Goal: Communication & Community: Share content

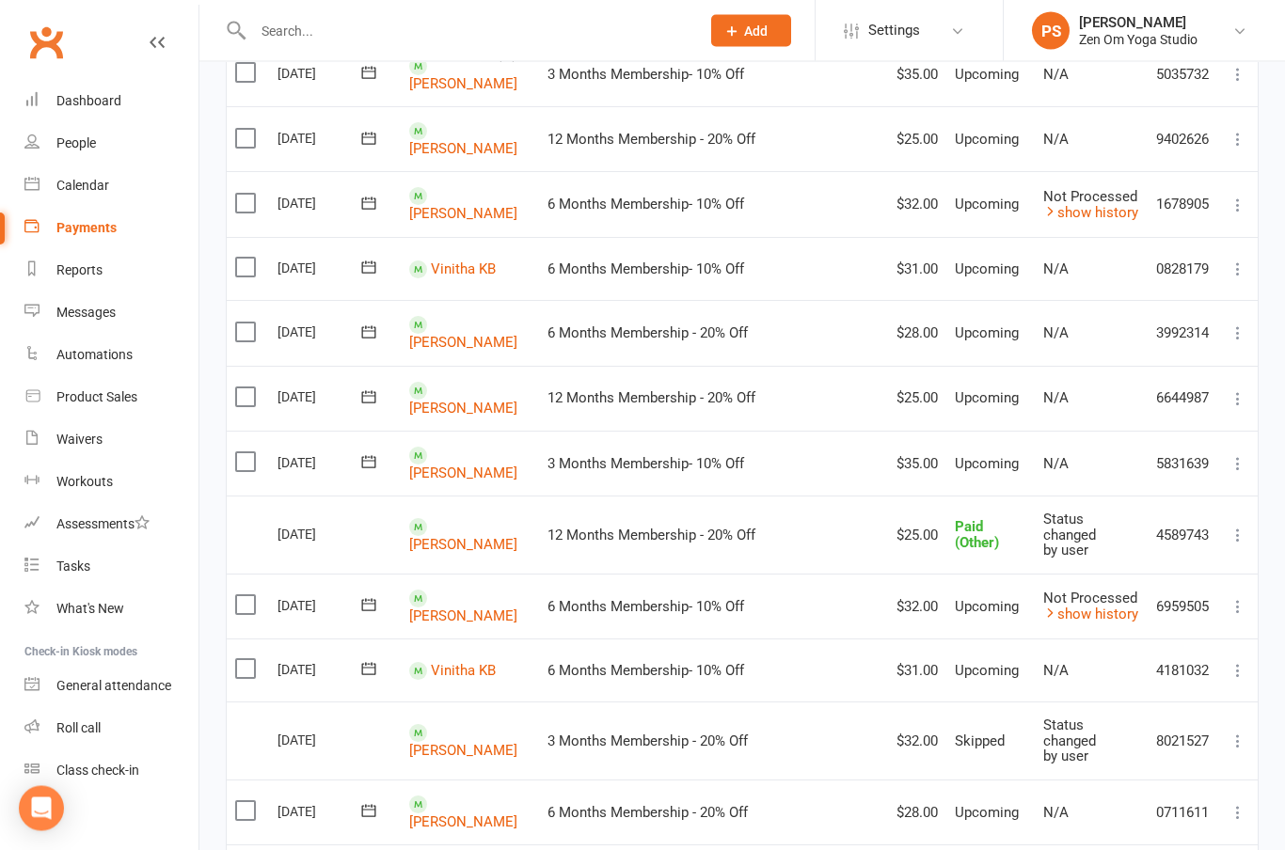
scroll to position [1271, 0]
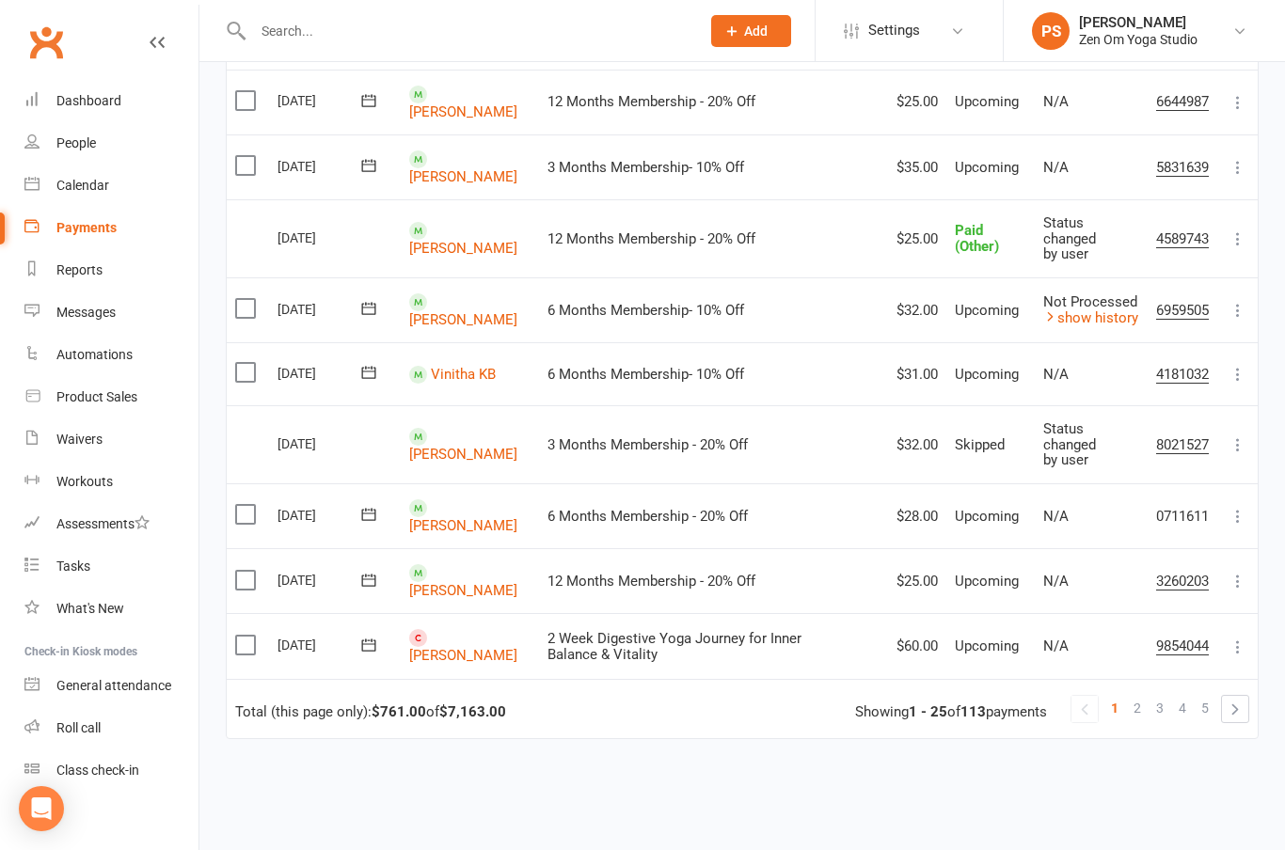
click at [1136, 695] on span "2" at bounding box center [1137, 708] width 8 height 26
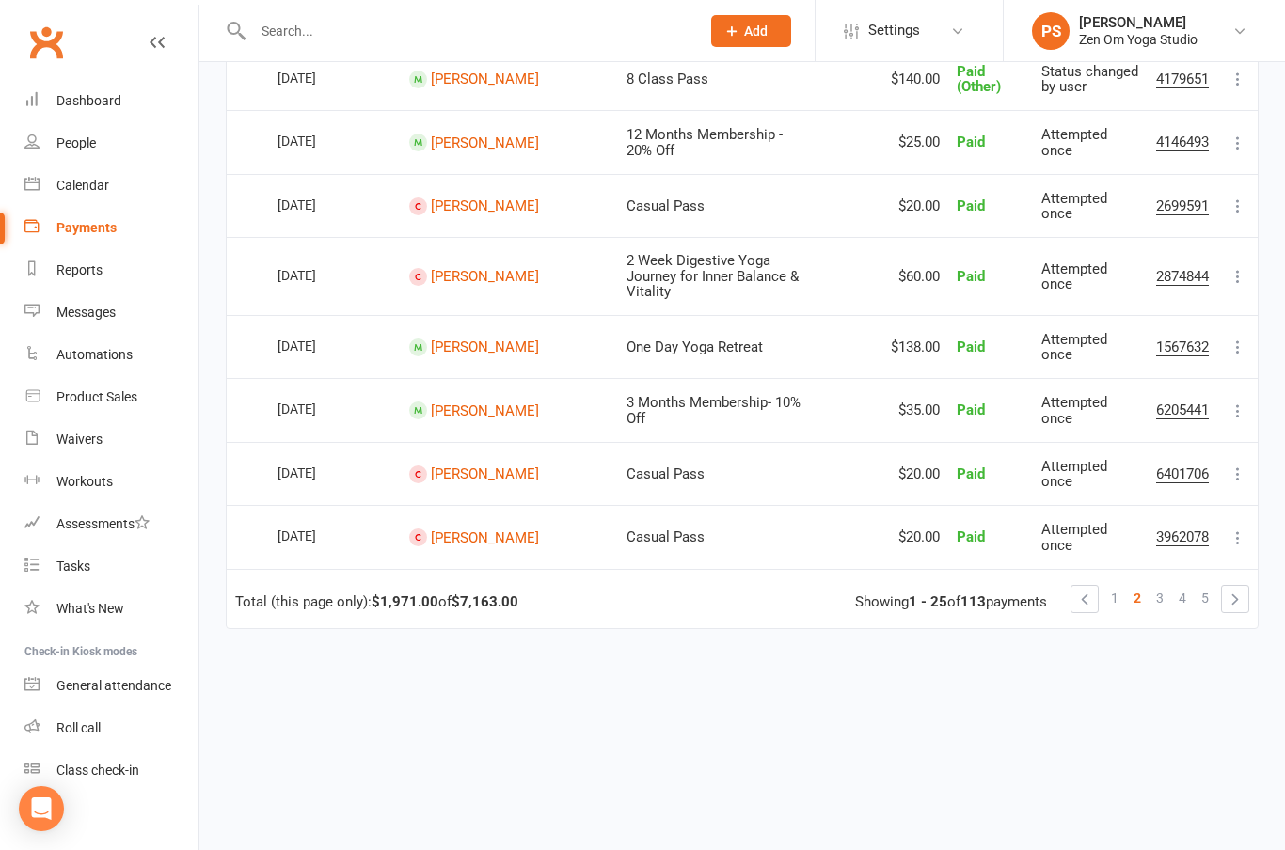
scroll to position [1407, 0]
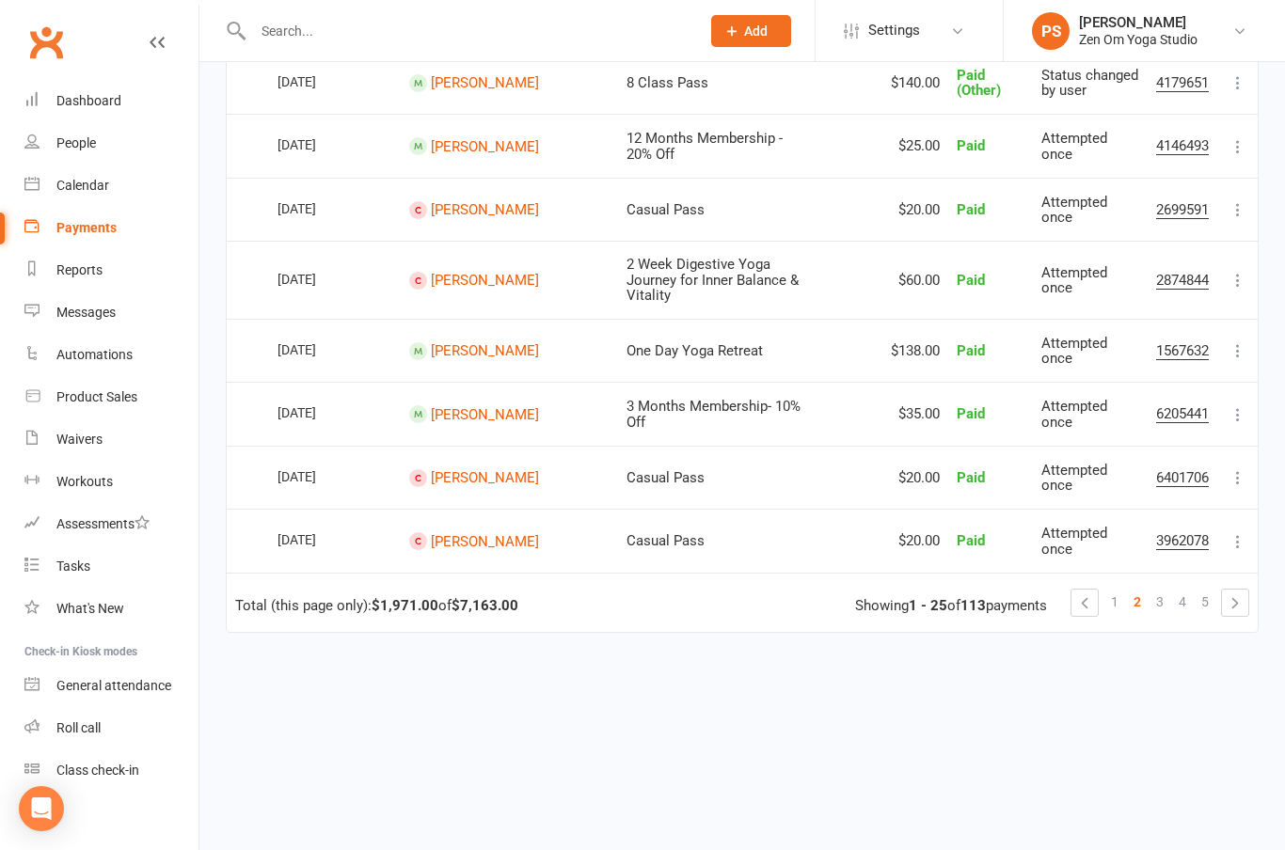
click at [1106, 615] on link "1" at bounding box center [1114, 602] width 23 height 26
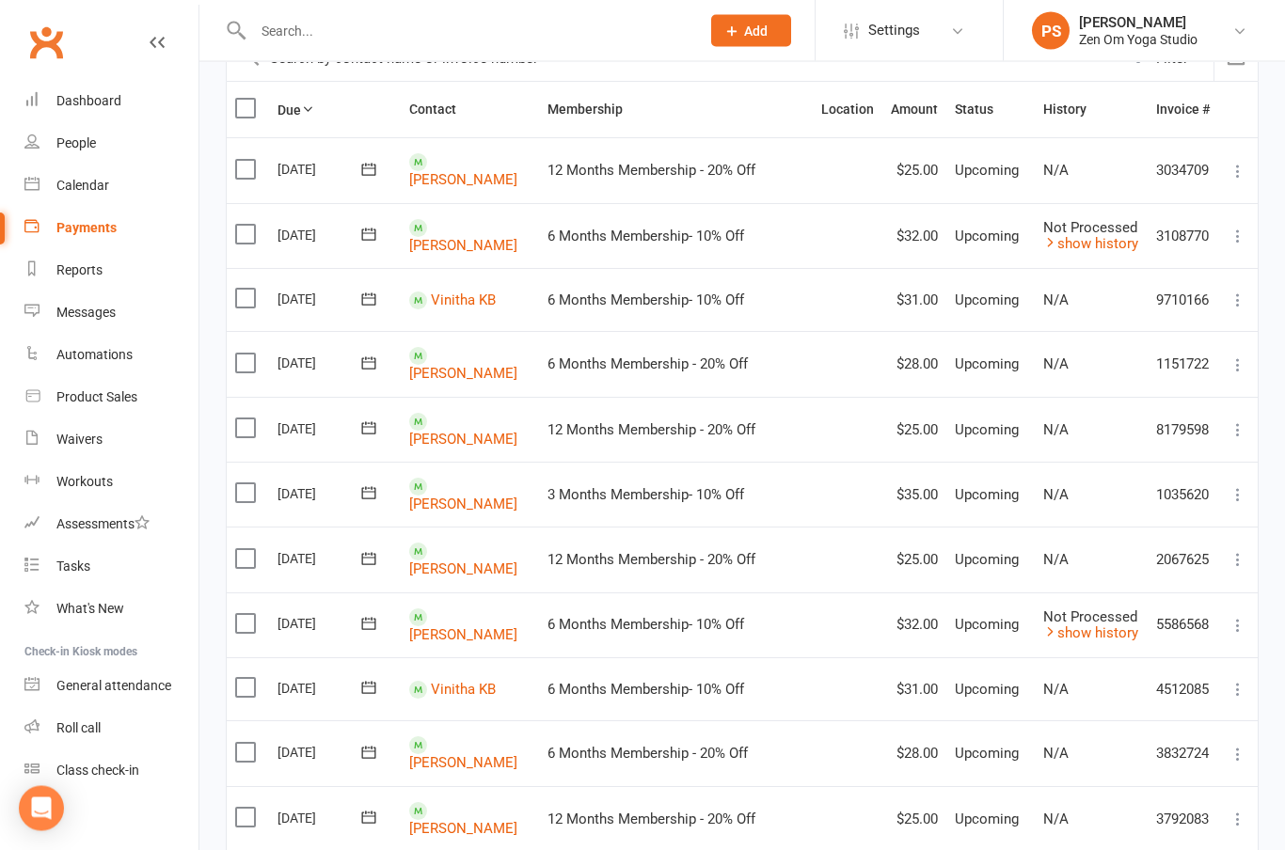
scroll to position [0, 0]
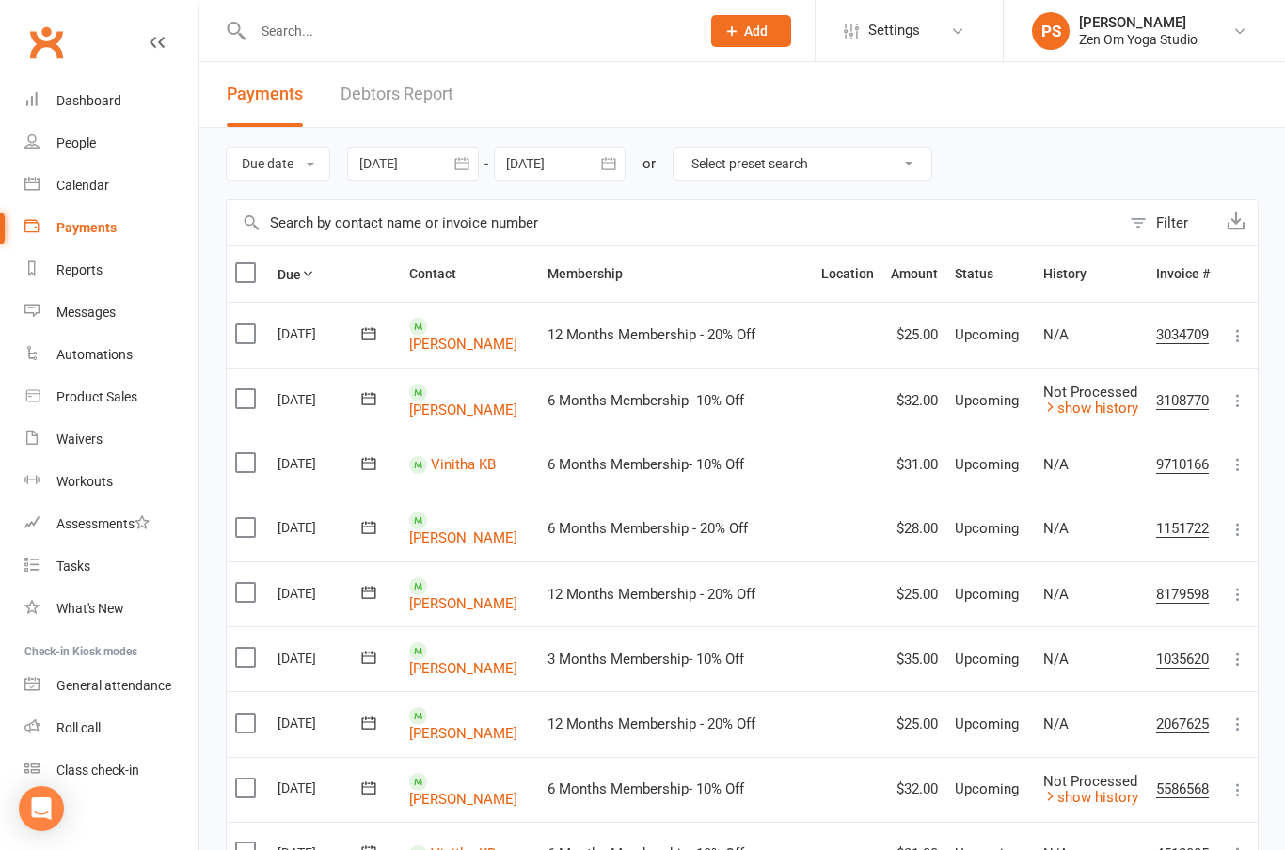
click at [75, 92] on link "Dashboard" at bounding box center [111, 101] width 174 height 42
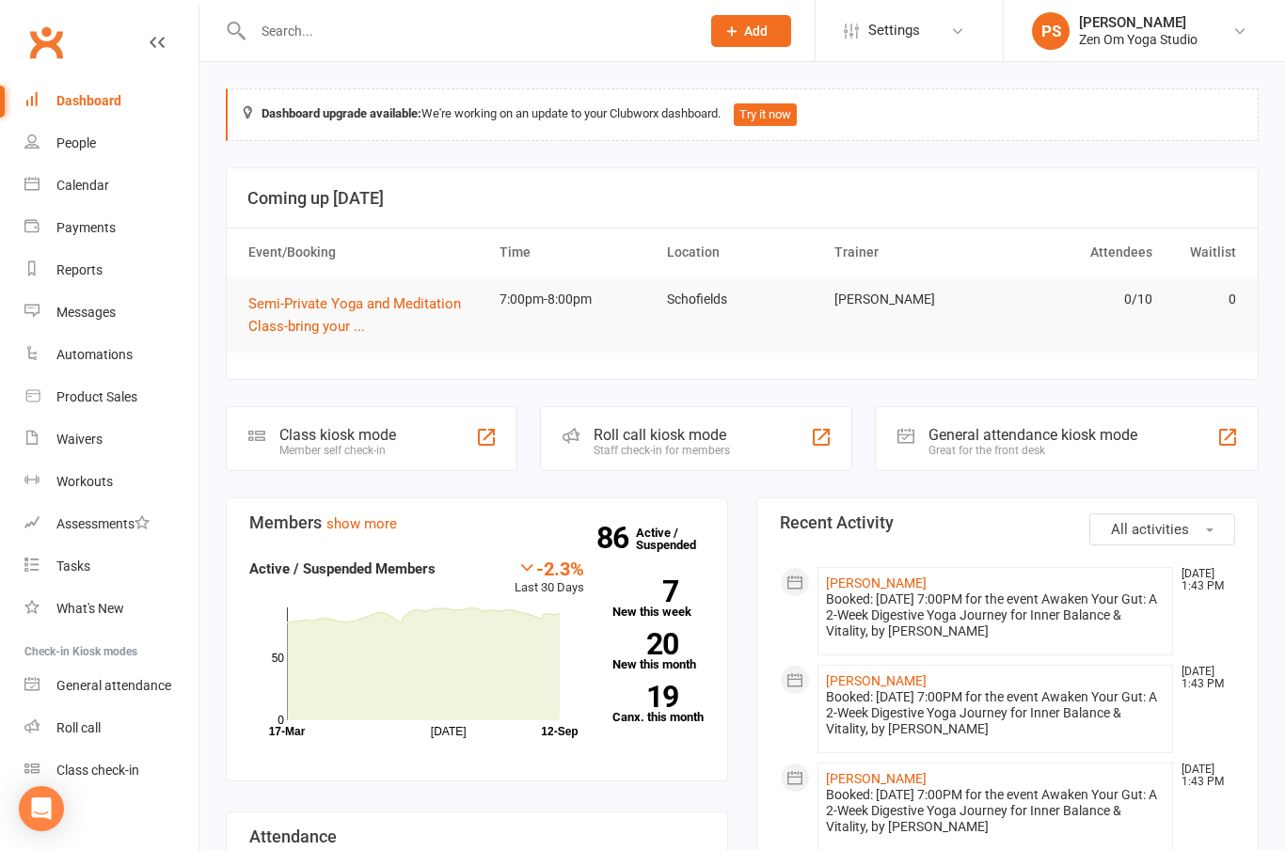
click at [63, 176] on link "Calendar" at bounding box center [111, 186] width 174 height 42
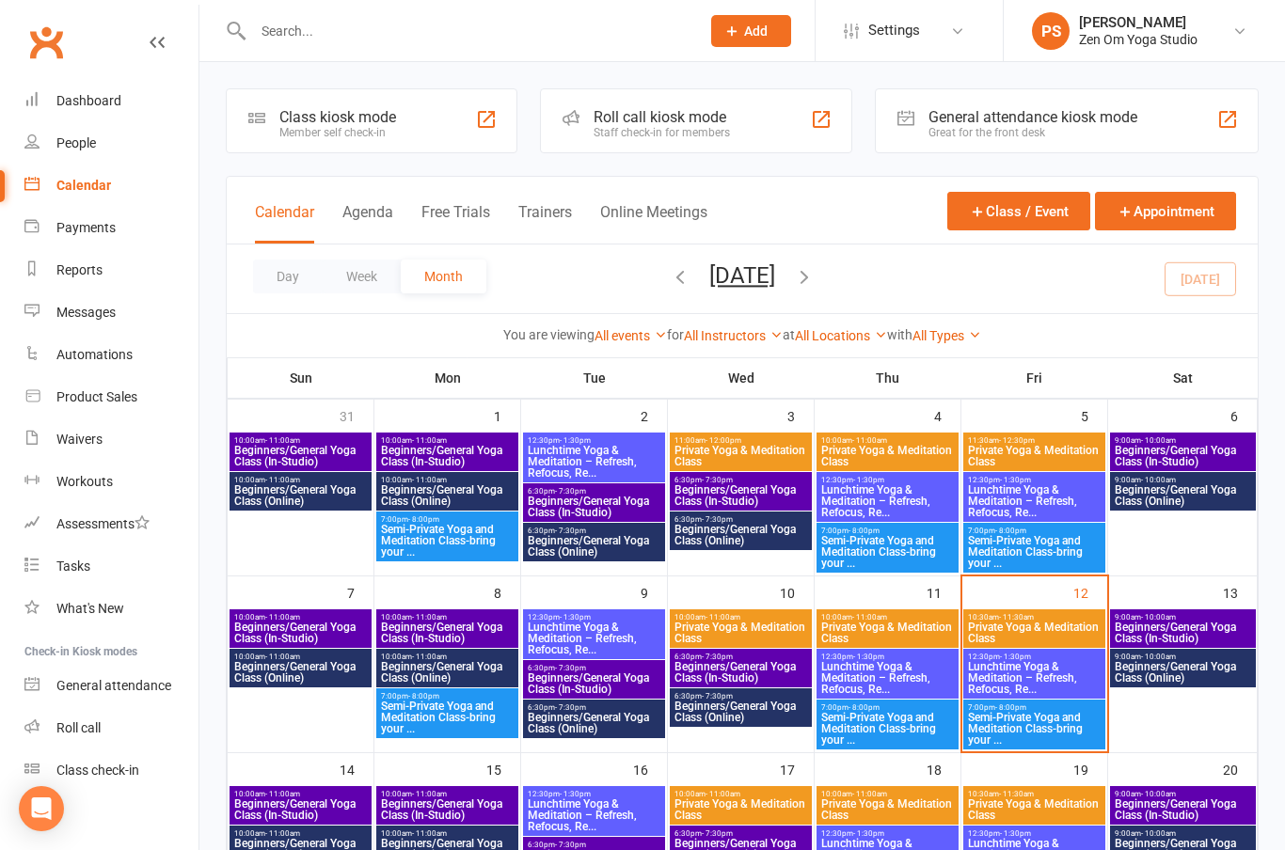
click at [1206, 676] on span "Beginners/General Yoga Class (Online)" at bounding box center [1183, 672] width 138 height 23
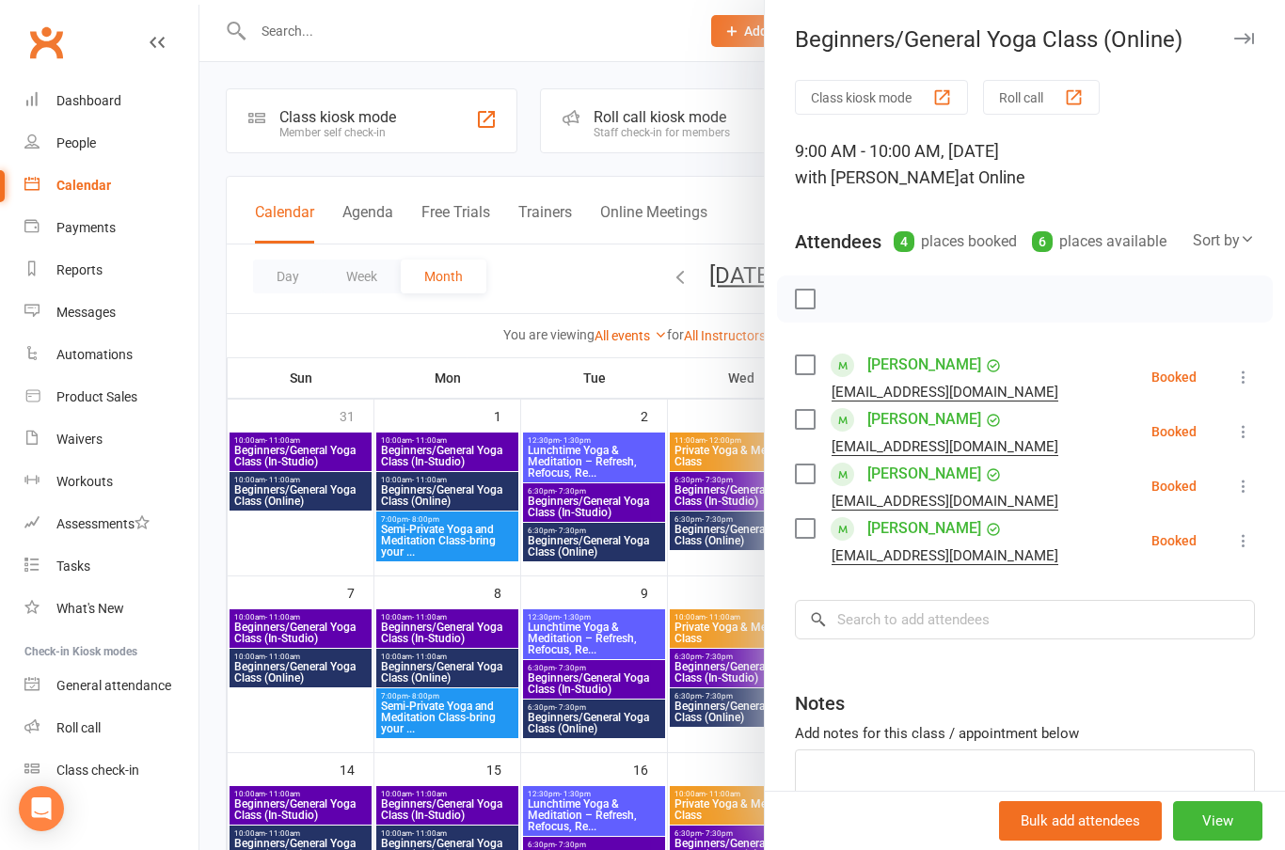
click at [1227, 819] on button "View" at bounding box center [1217, 821] width 89 height 40
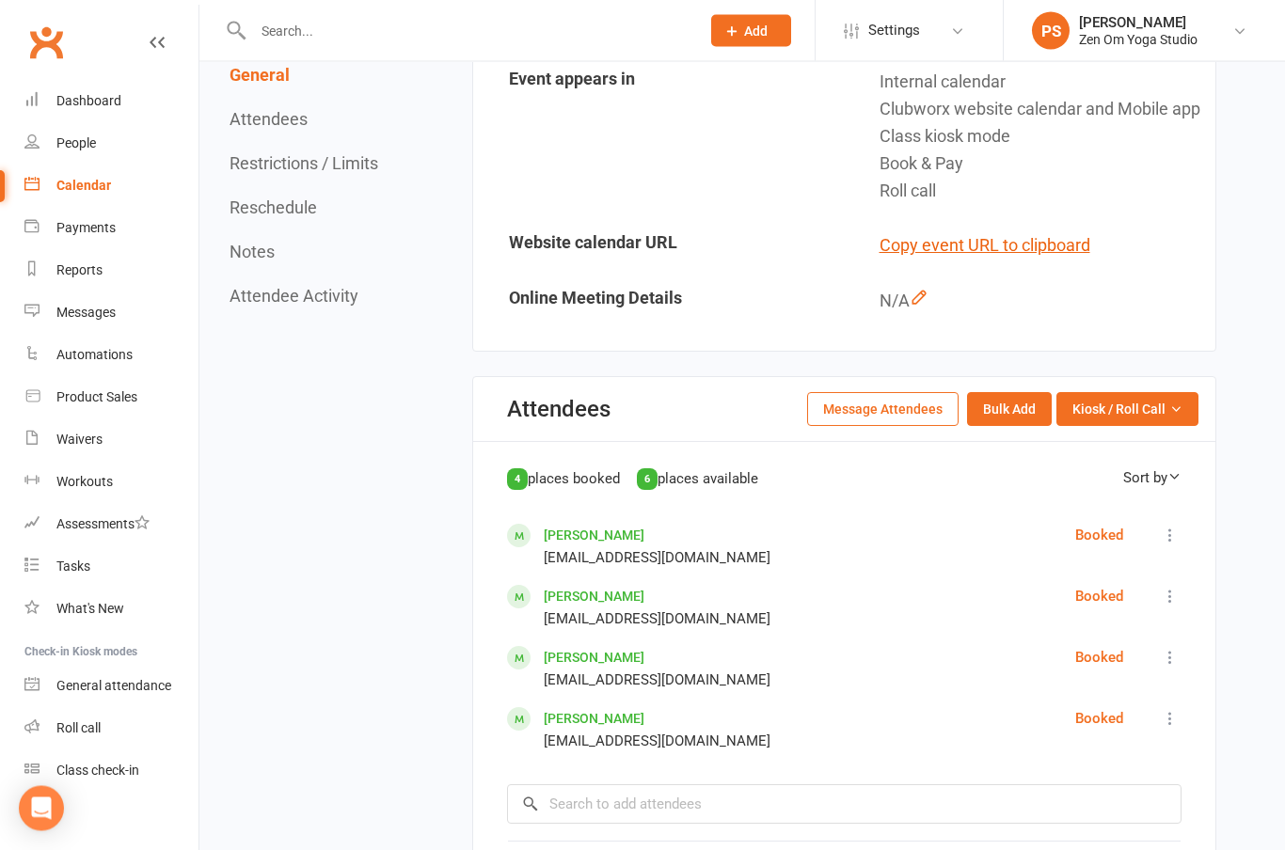
scroll to position [583, 0]
click at [879, 426] on button "Message Attendees" at bounding box center [882, 409] width 151 height 34
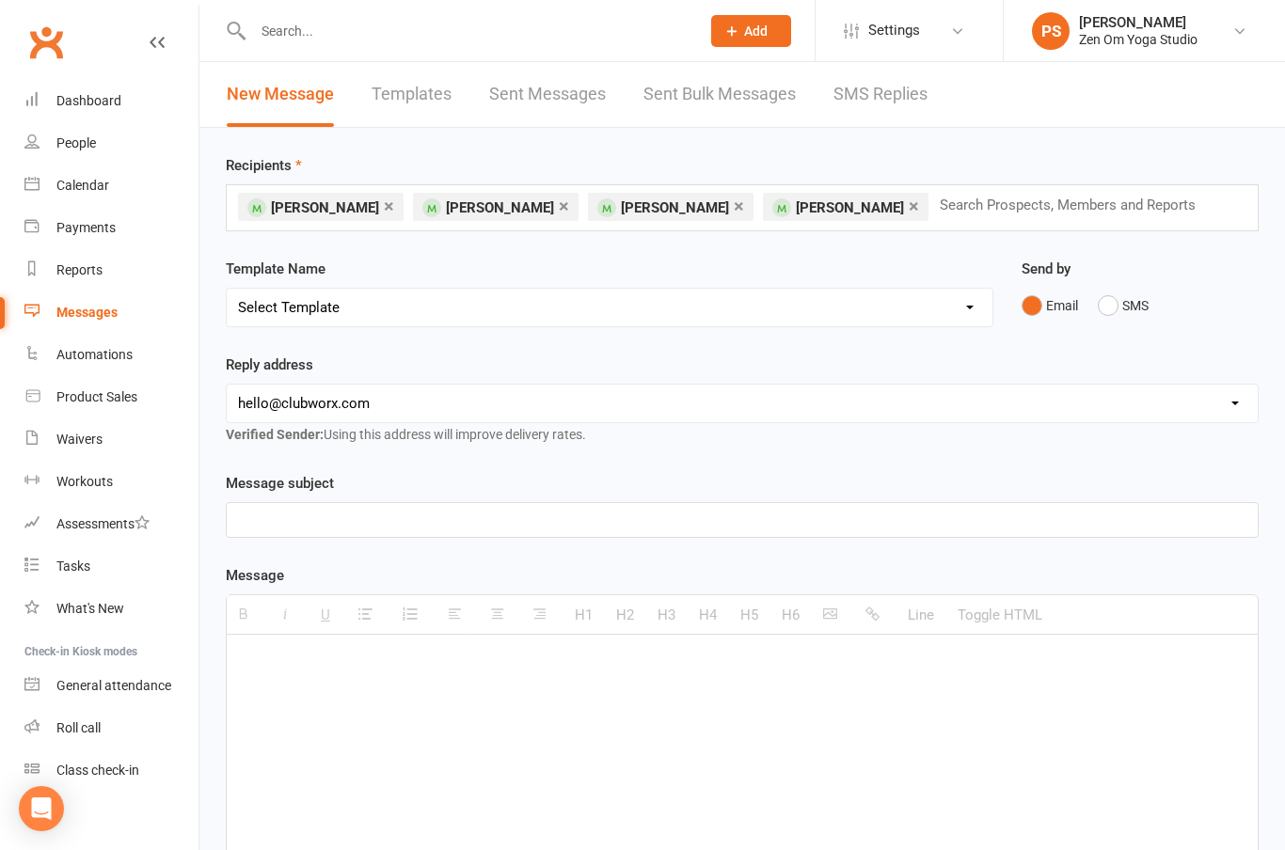
click at [785, 394] on select "[EMAIL_ADDRESS][DOMAIN_NAME] [EMAIL_ADDRESS][DOMAIN_NAME]" at bounding box center [742, 404] width 1031 height 38
select select "1"
click at [723, 521] on p at bounding box center [742, 520] width 1008 height 23
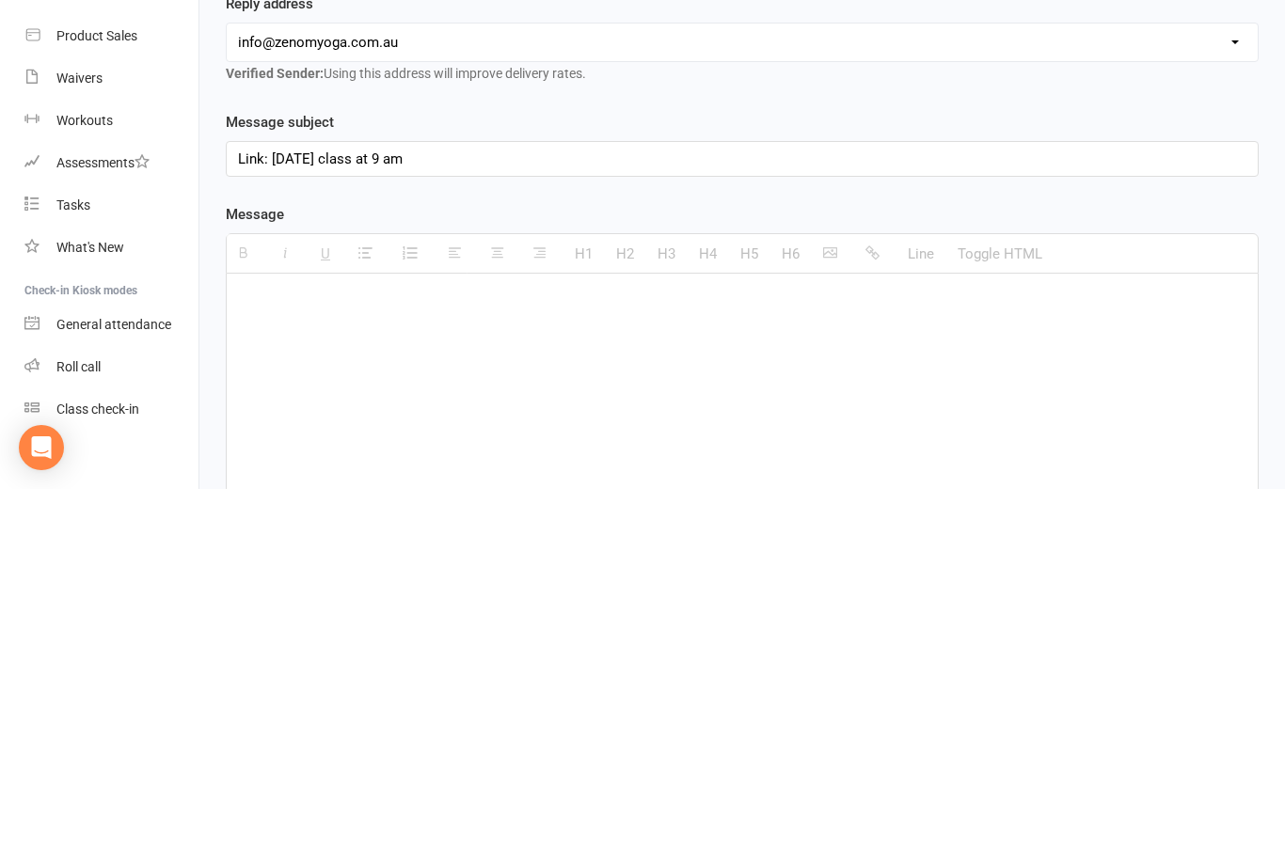
click at [592, 635] on div at bounding box center [742, 776] width 1031 height 282
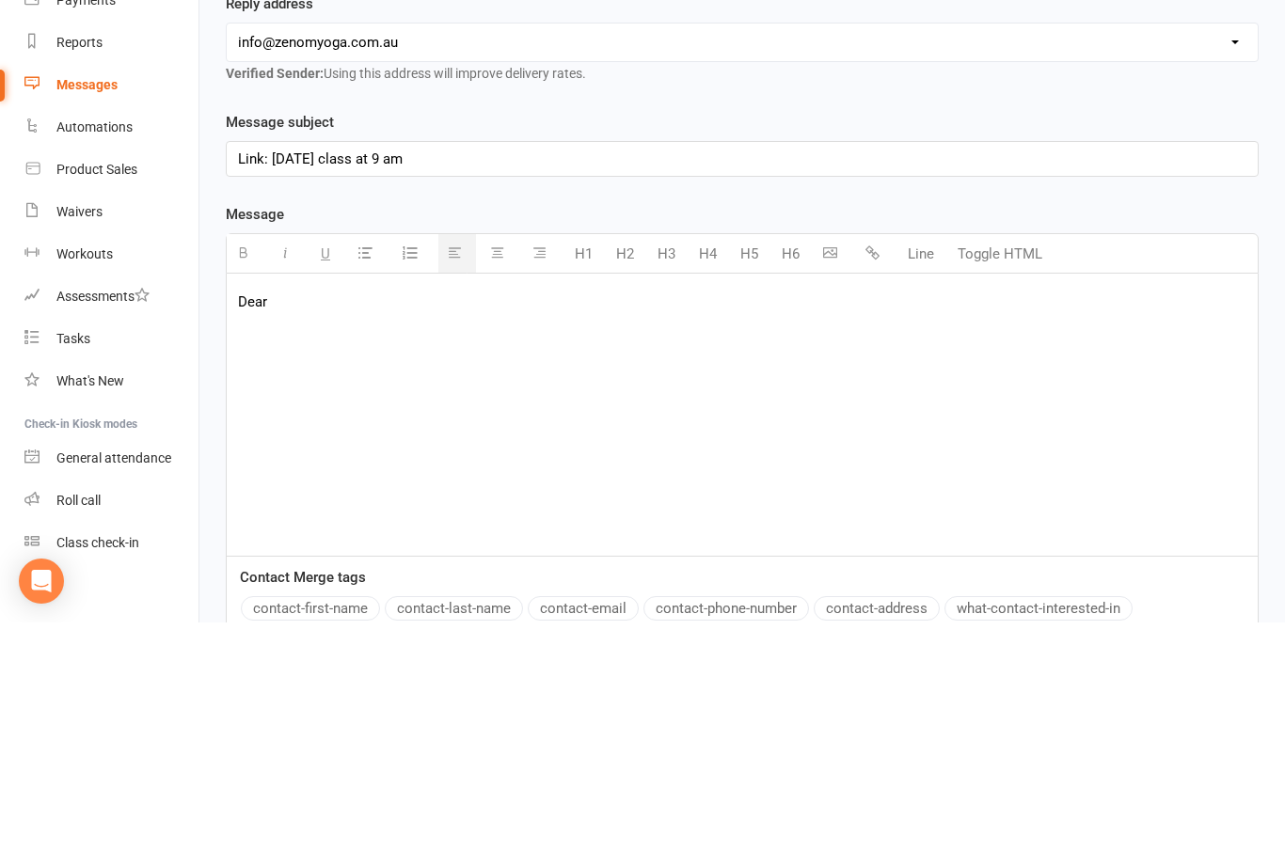
scroll to position [137, 0]
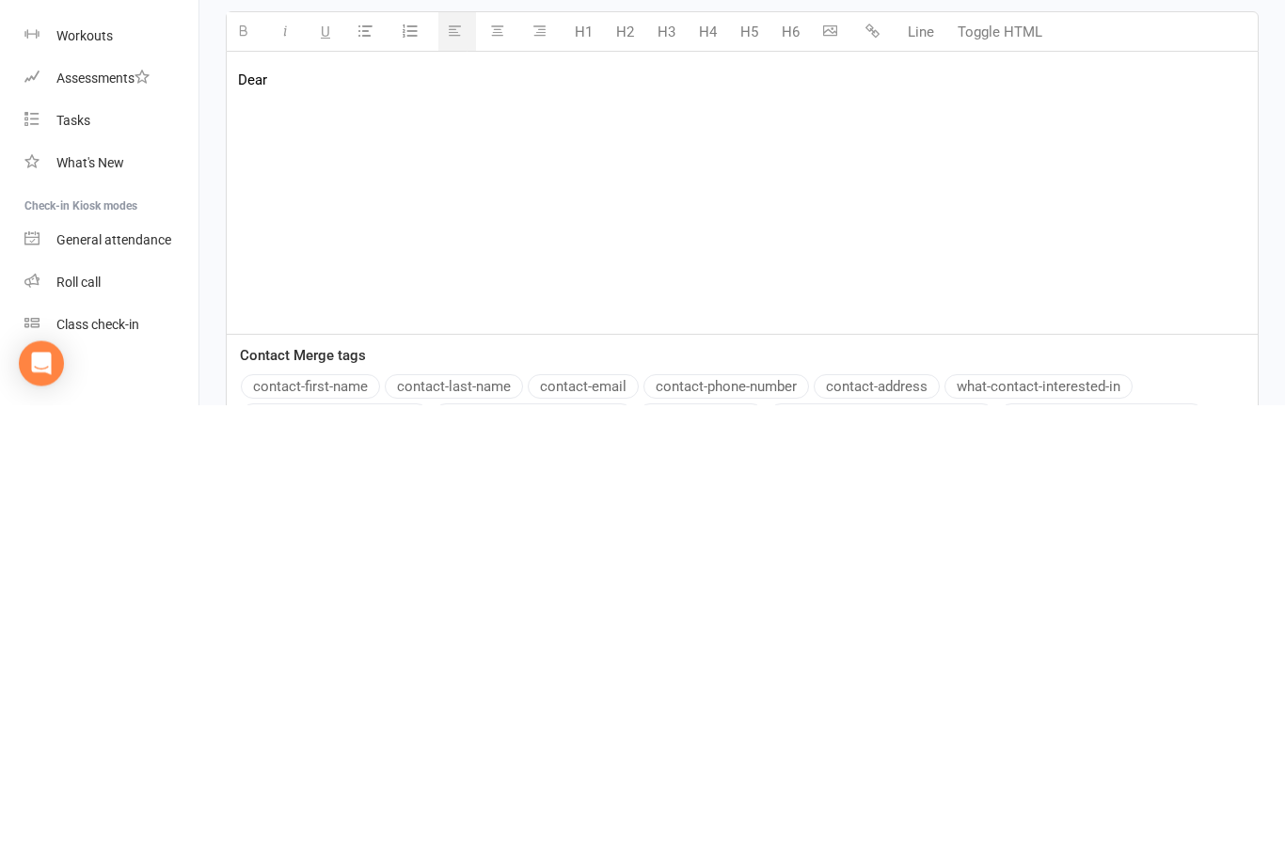
click at [340, 820] on button "contact-first-name" at bounding box center [310, 832] width 139 height 24
click at [287, 498] on div "Dear {contact-first-name} , Please find the link as below:" at bounding box center [742, 639] width 1031 height 282
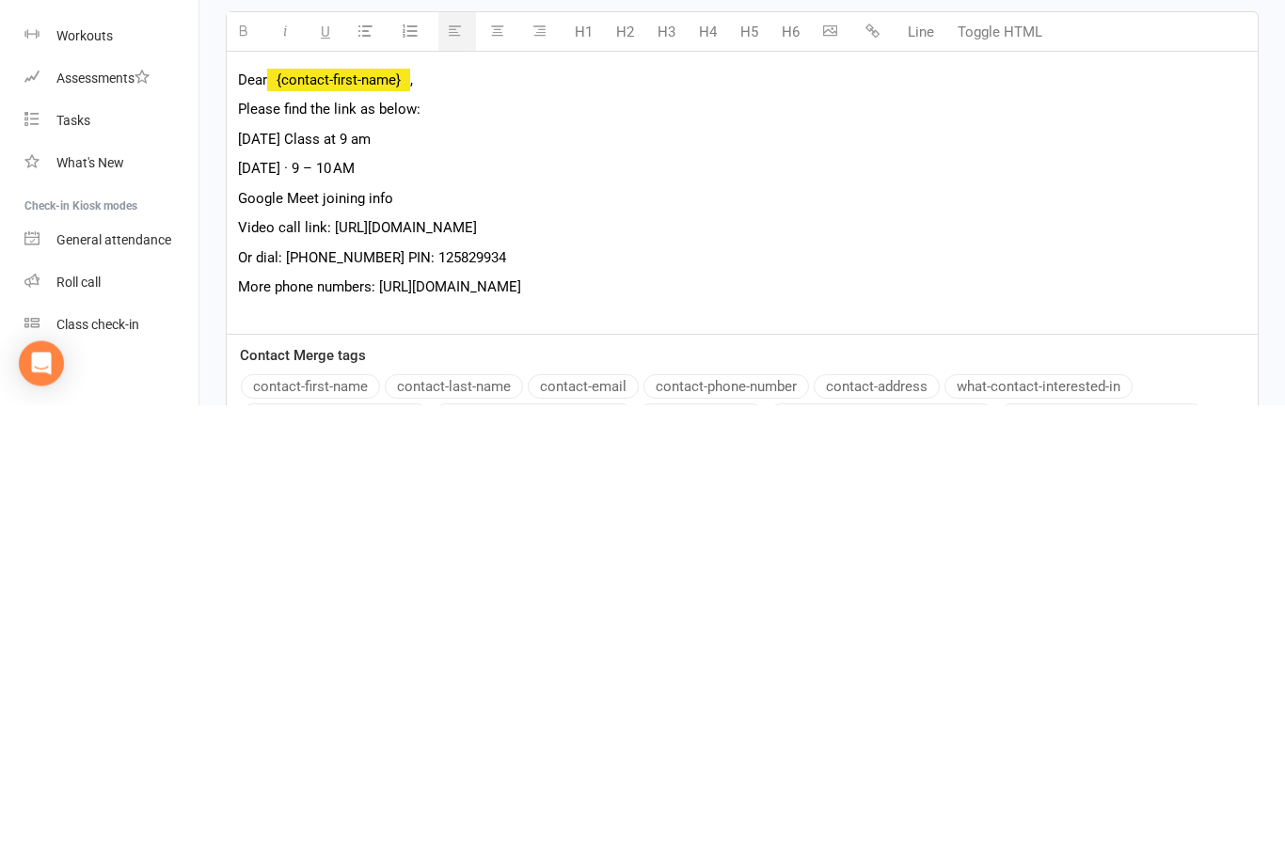
click at [329, 665] on span "Video call link: [URL][DOMAIN_NAME]" at bounding box center [357, 673] width 239 height 17
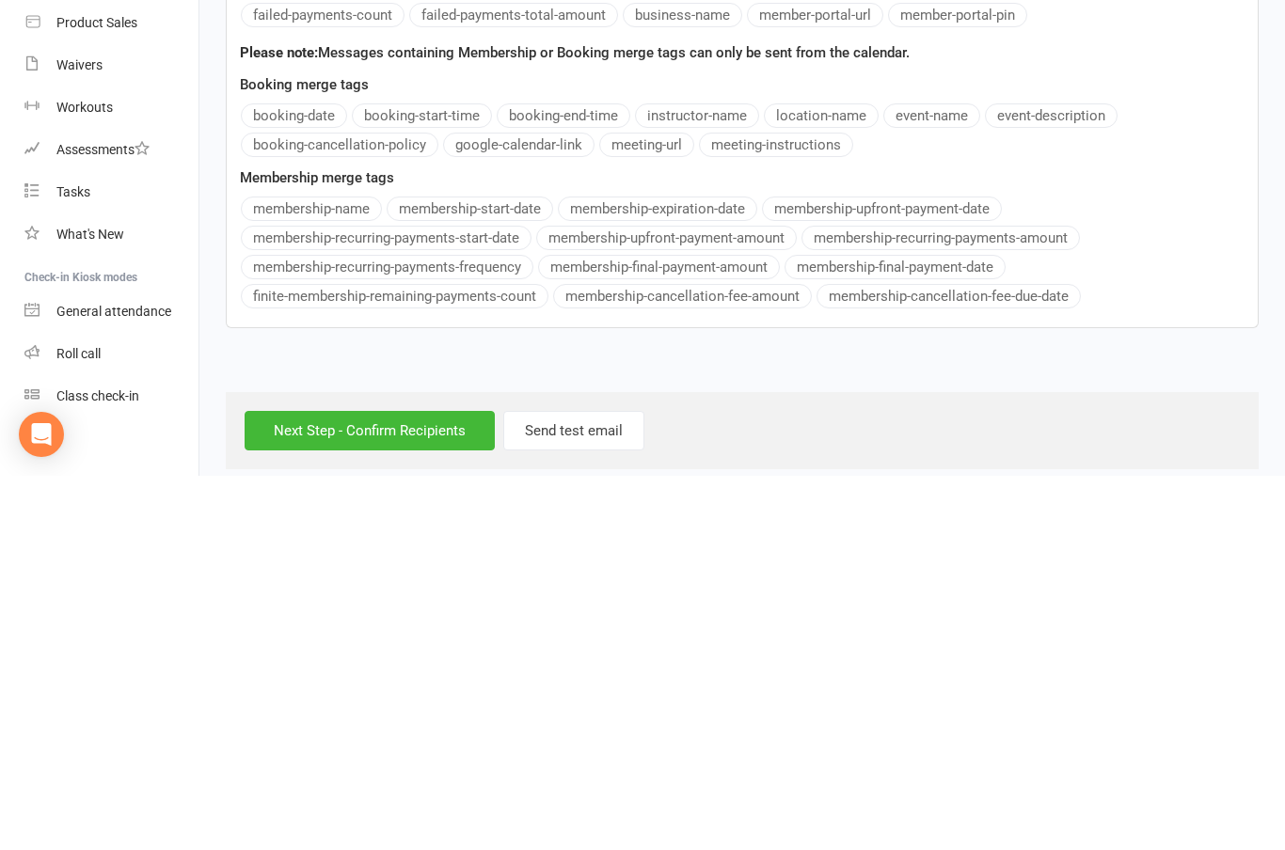
click at [392, 785] on input "Next Step - Confirm Recipients" at bounding box center [370, 805] width 250 height 40
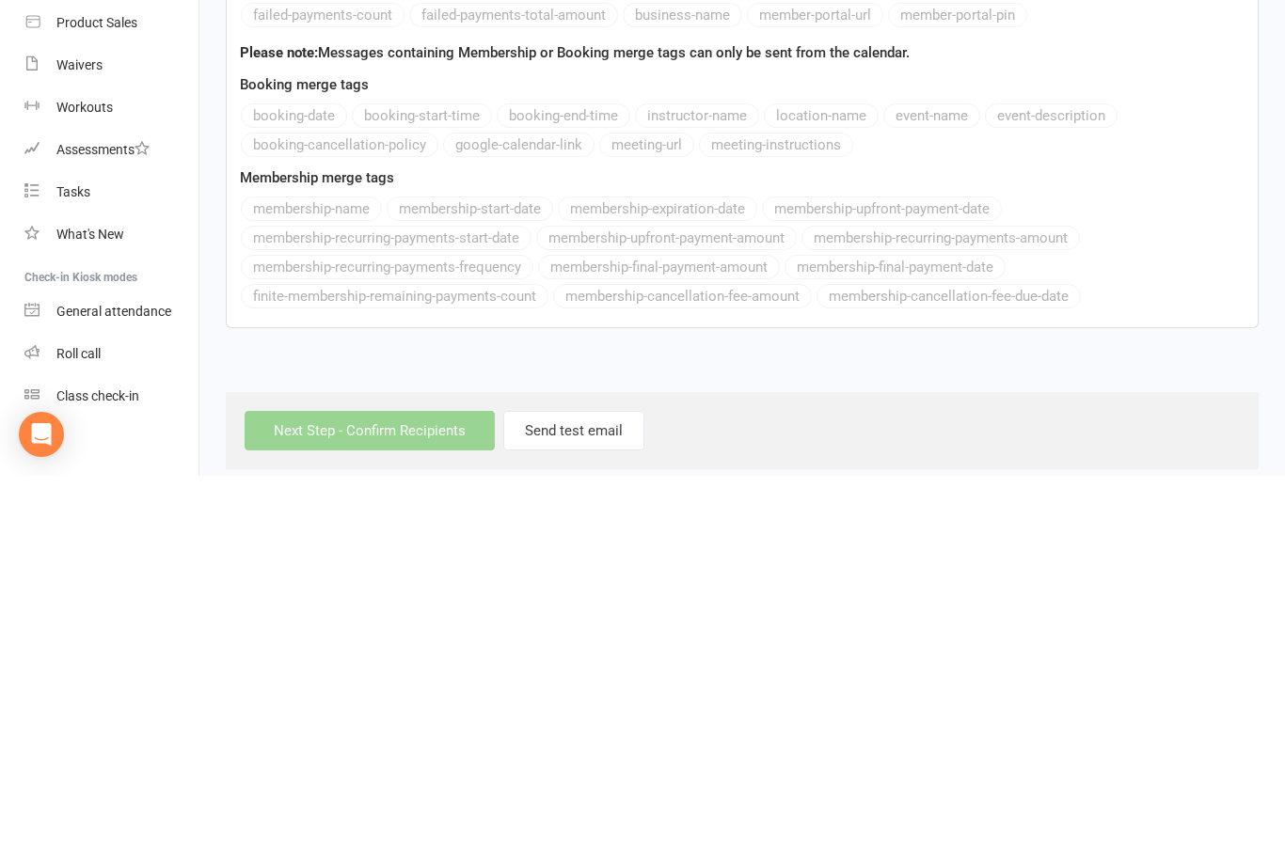
scroll to position [676, 0]
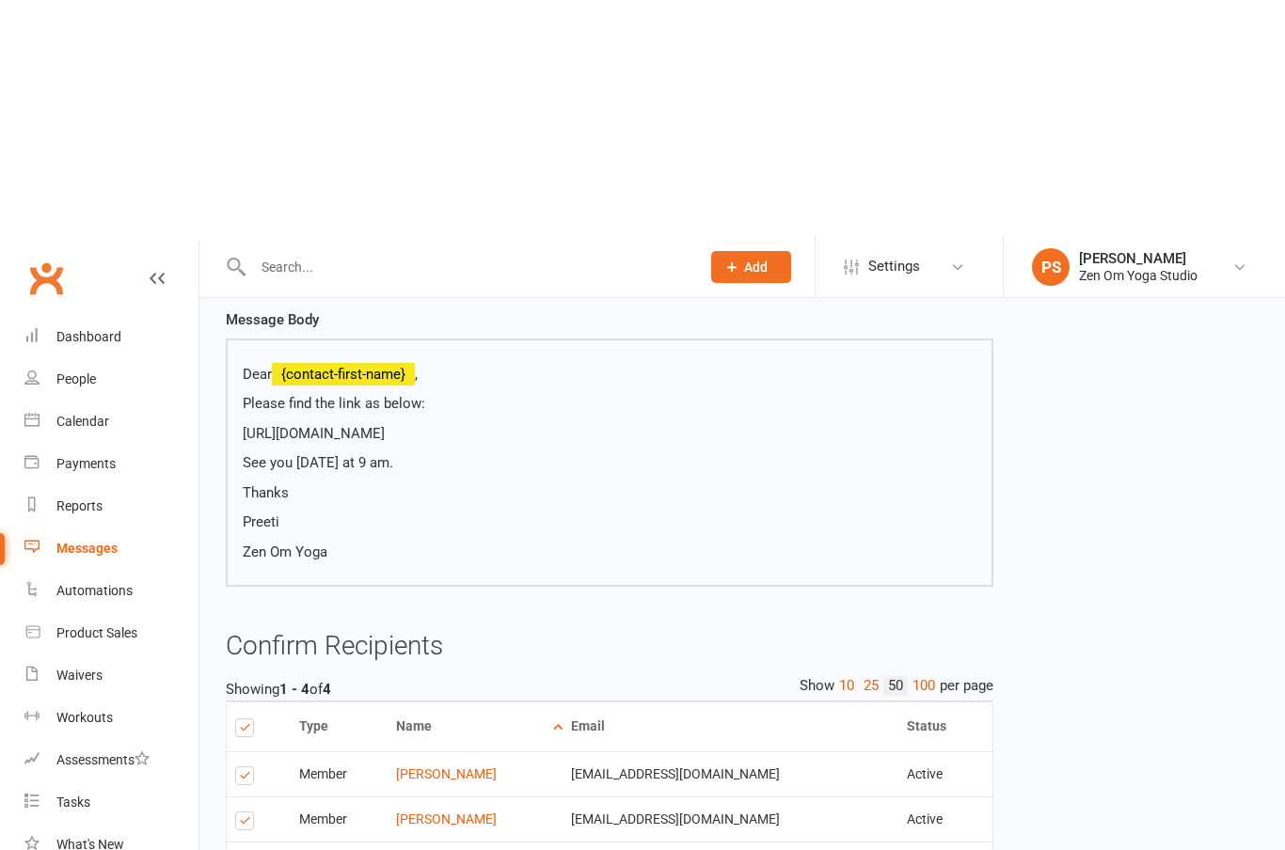
scroll to position [236, 0]
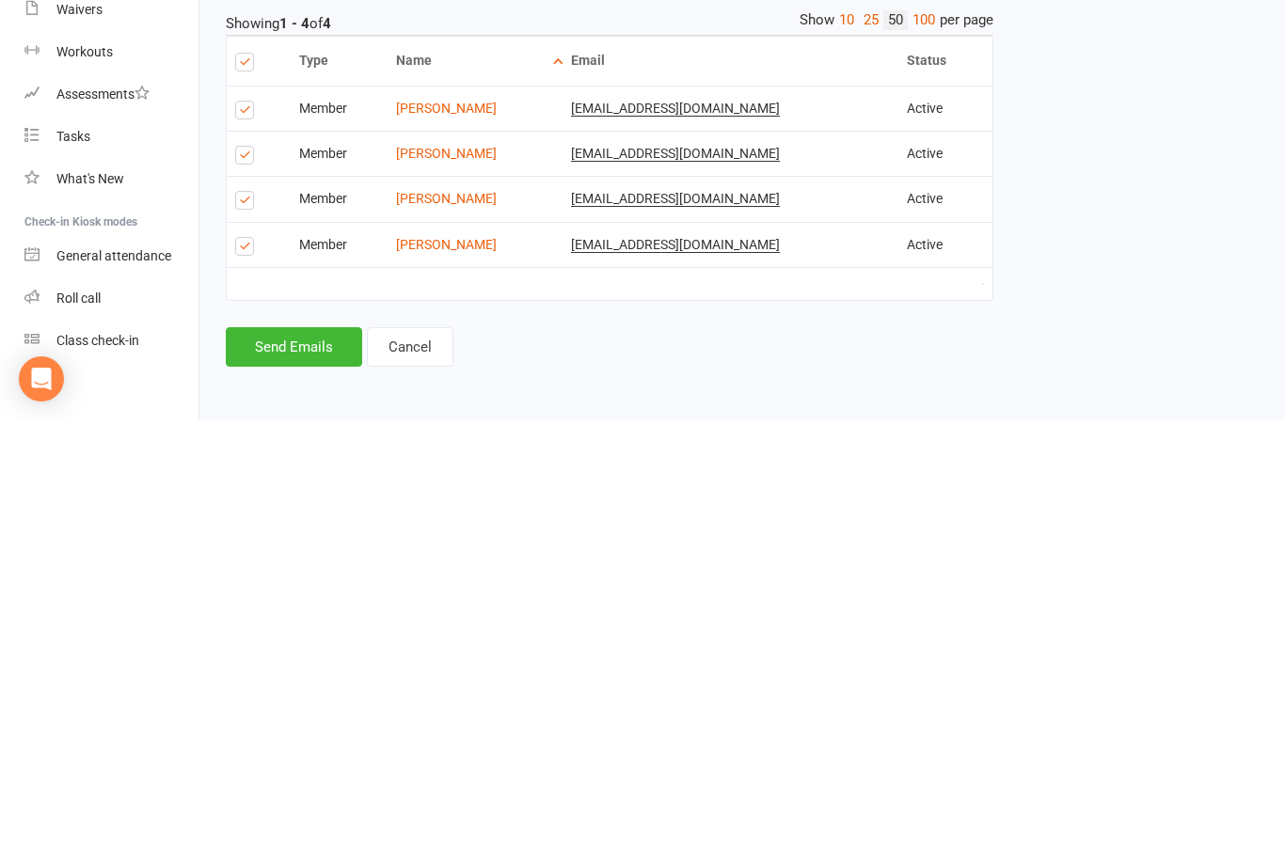
click at [299, 757] on button "Send Emails" at bounding box center [294, 777] width 136 height 40
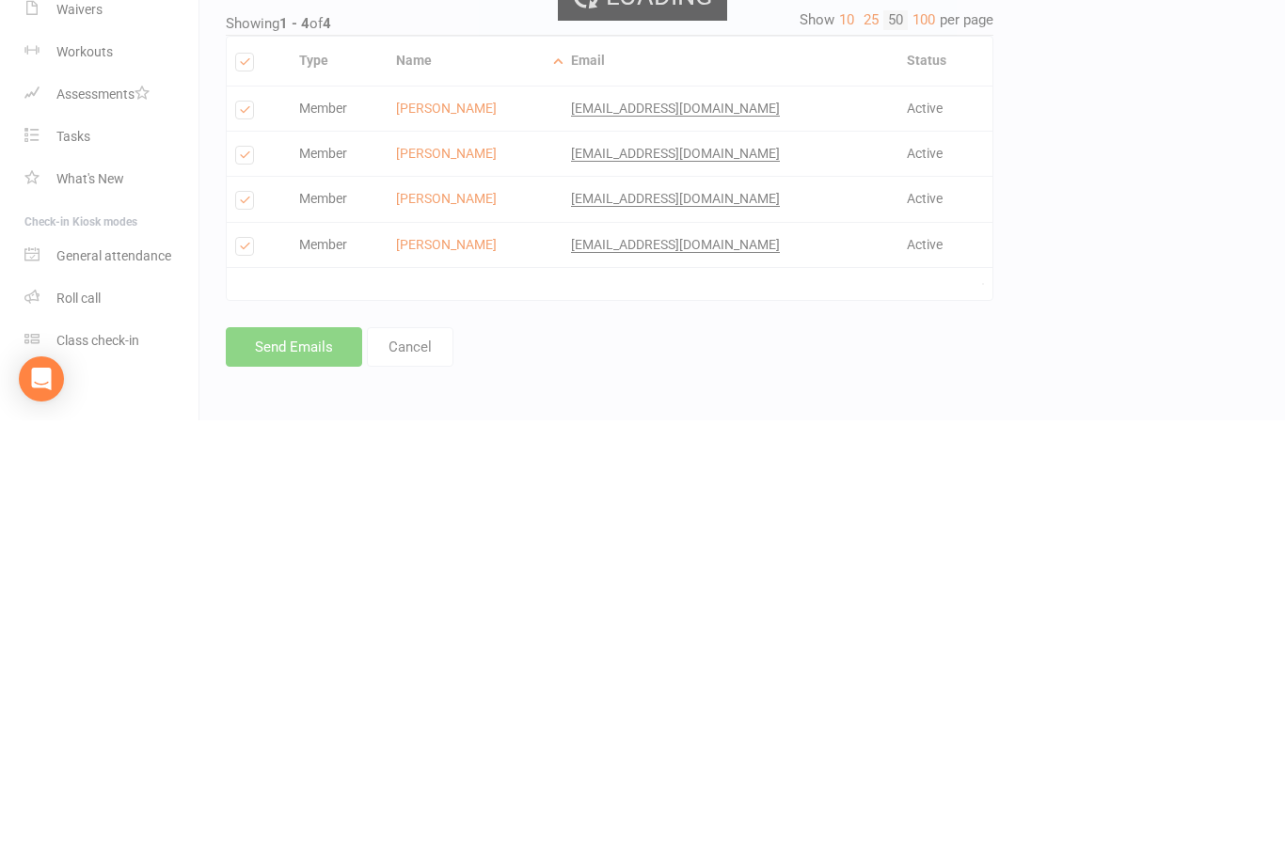
scroll to position [152, 0]
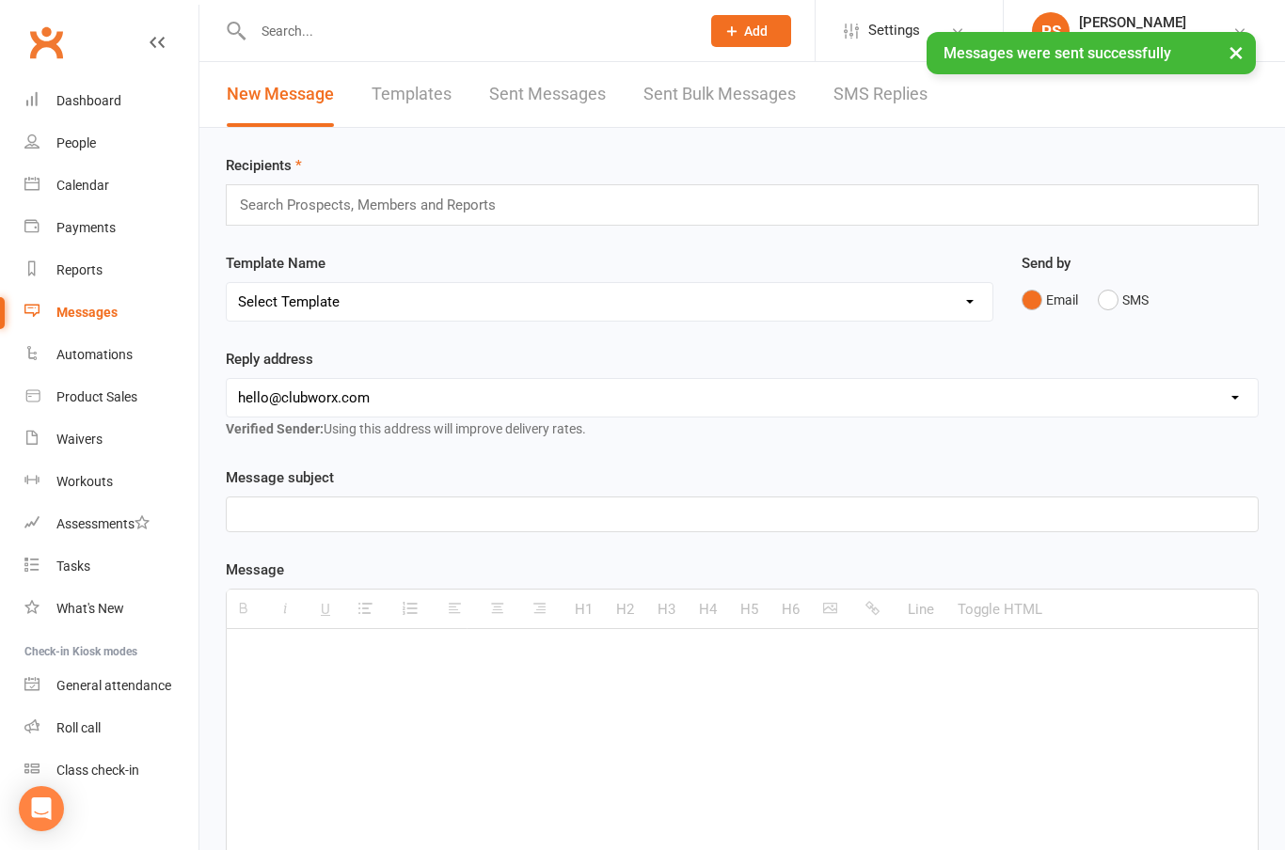
click at [94, 107] on div "Dashboard" at bounding box center [88, 100] width 65 height 15
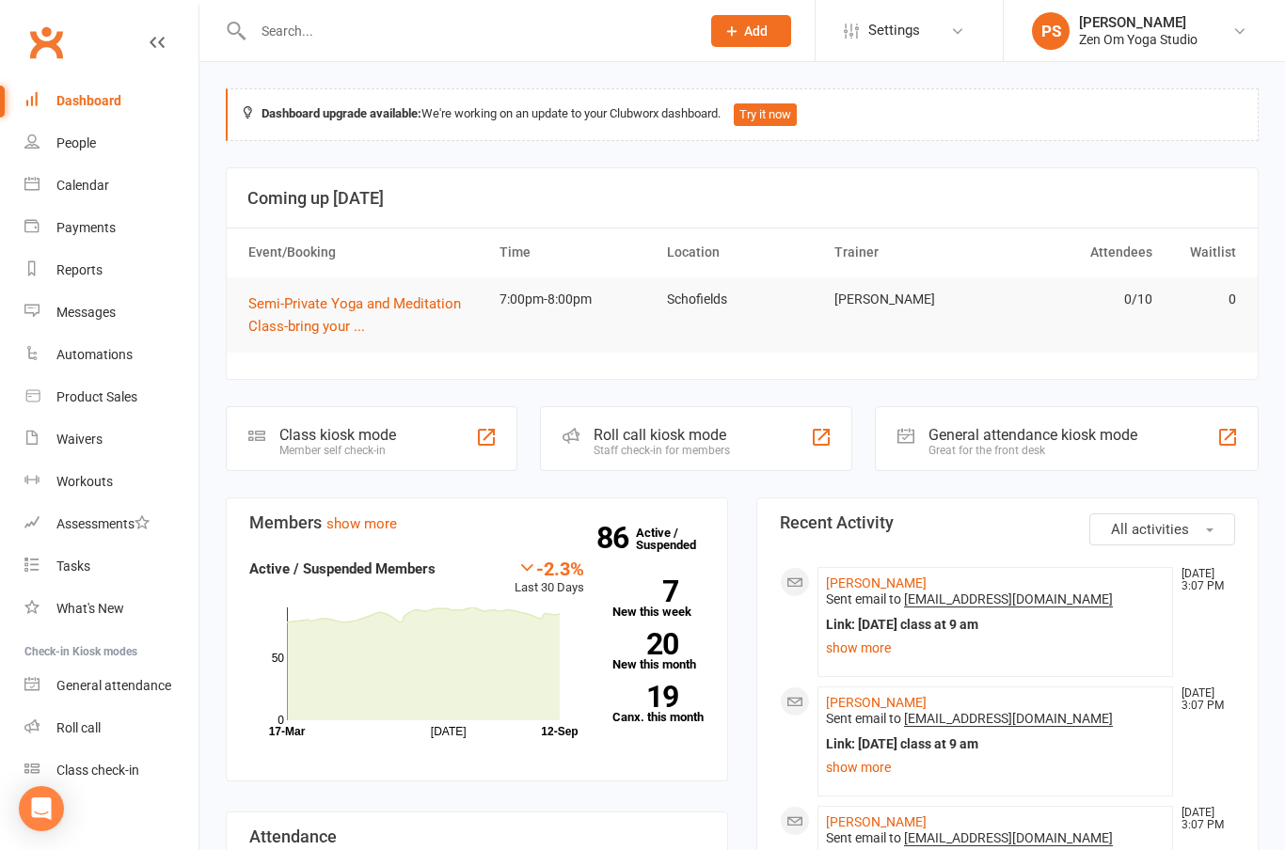
click at [83, 192] on div "Calendar" at bounding box center [82, 185] width 53 height 15
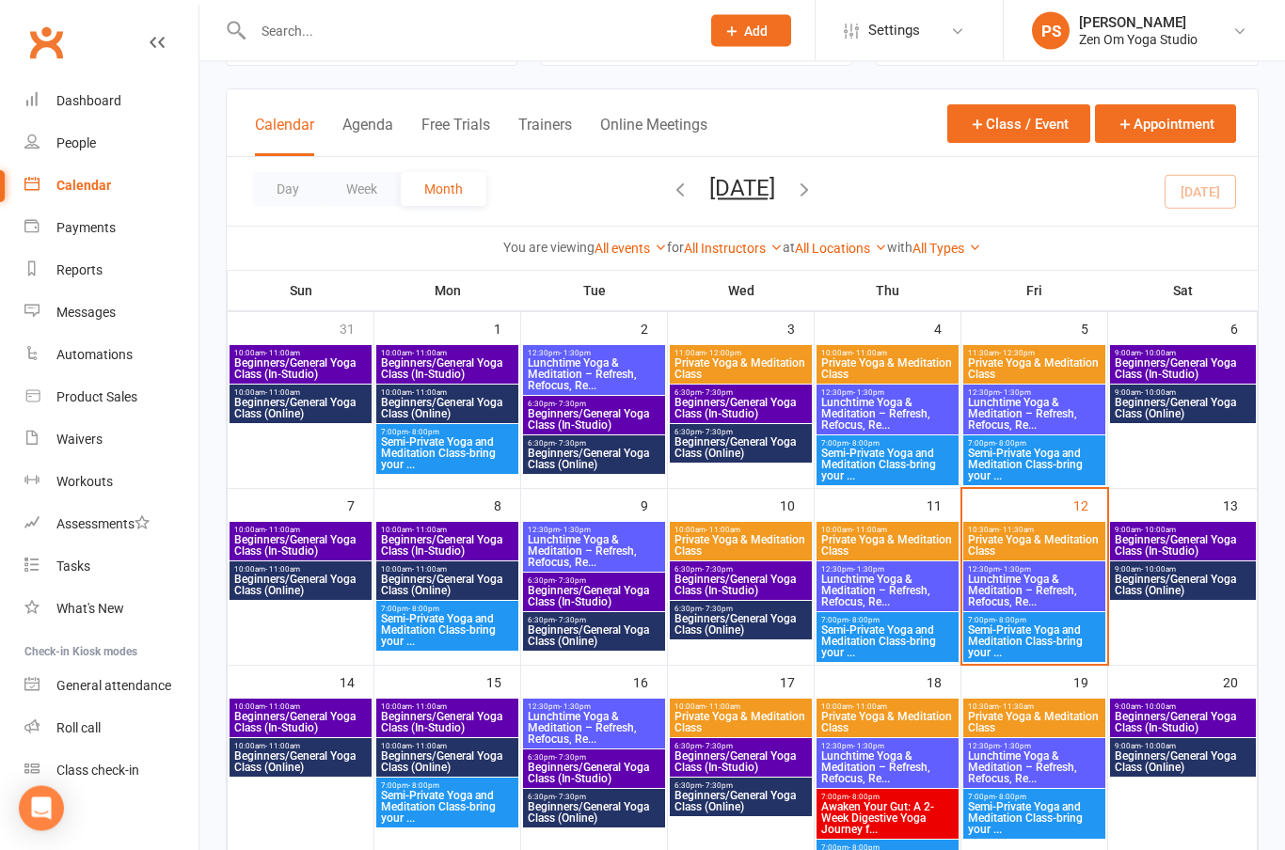
scroll to position [134, 0]
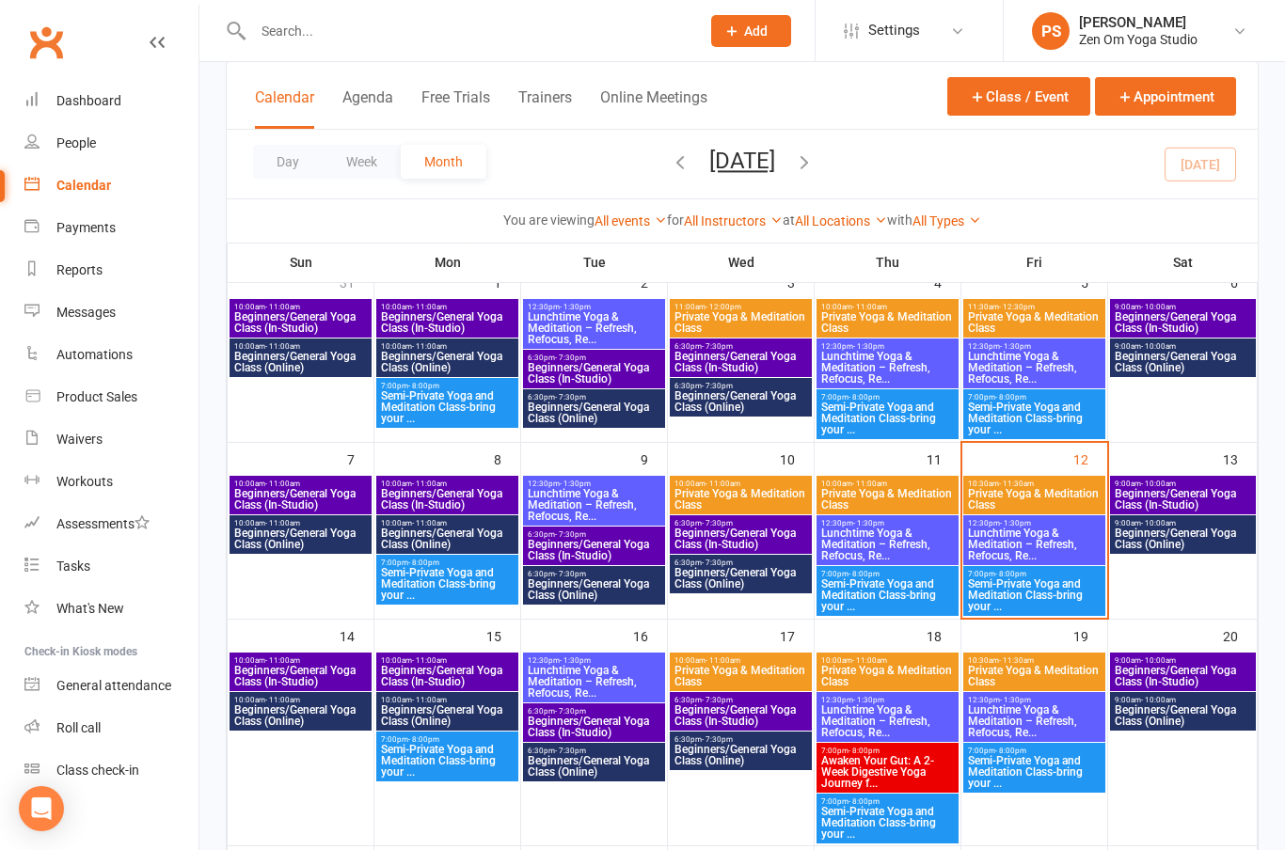
click at [1198, 543] on span "Beginners/General Yoga Class (Online)" at bounding box center [1183, 539] width 138 height 23
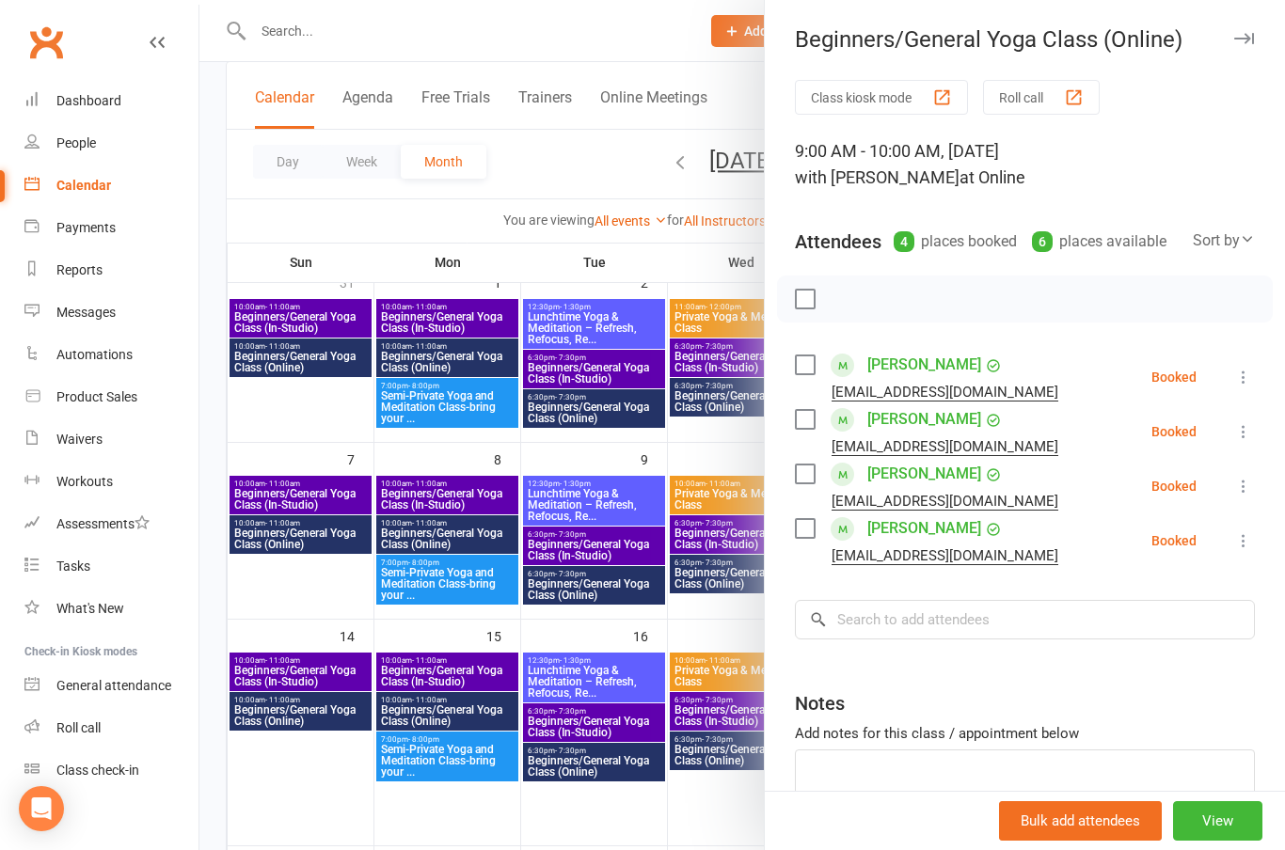
click at [1247, 48] on button "button" at bounding box center [1243, 38] width 23 height 23
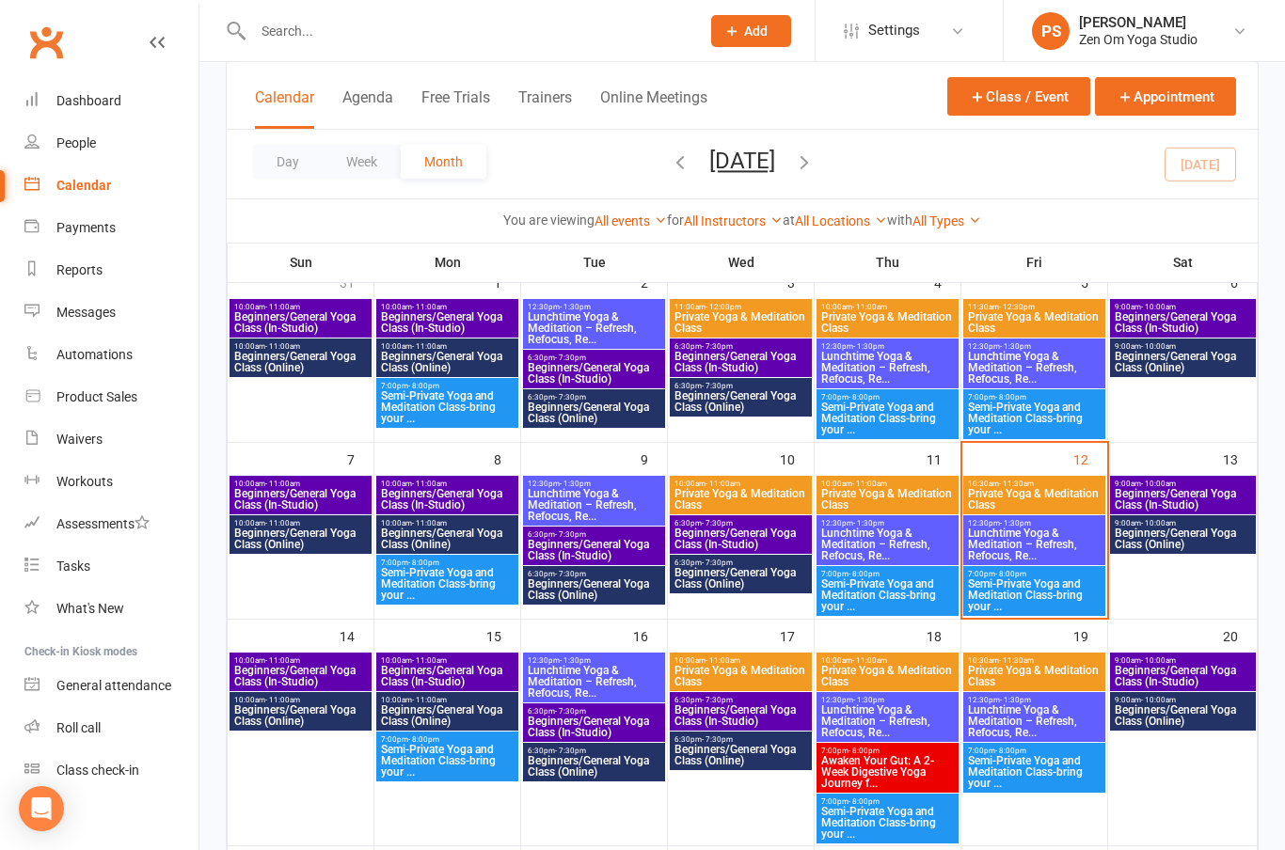
click at [271, 724] on span "Beginners/General Yoga Class (Online)" at bounding box center [300, 715] width 134 height 23
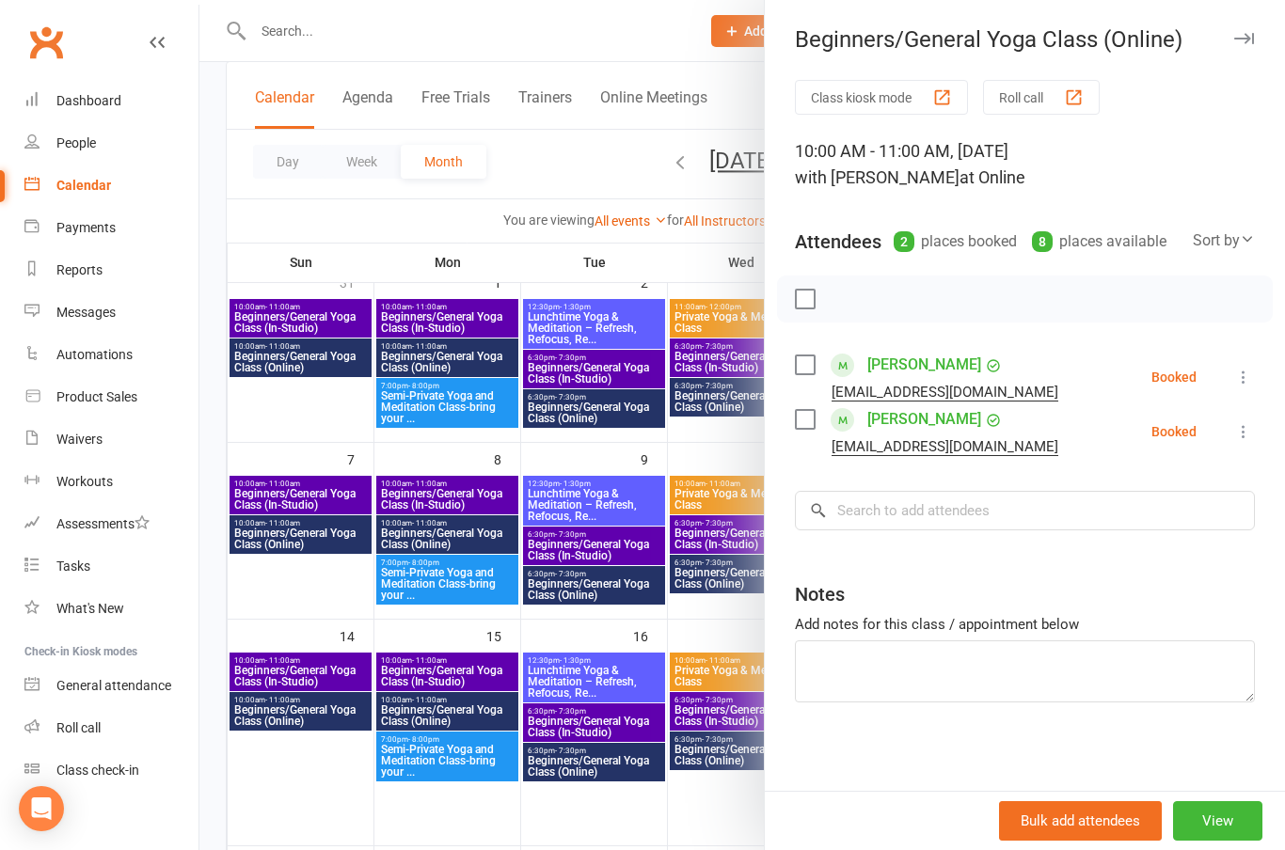
click at [1243, 45] on button "button" at bounding box center [1243, 38] width 23 height 23
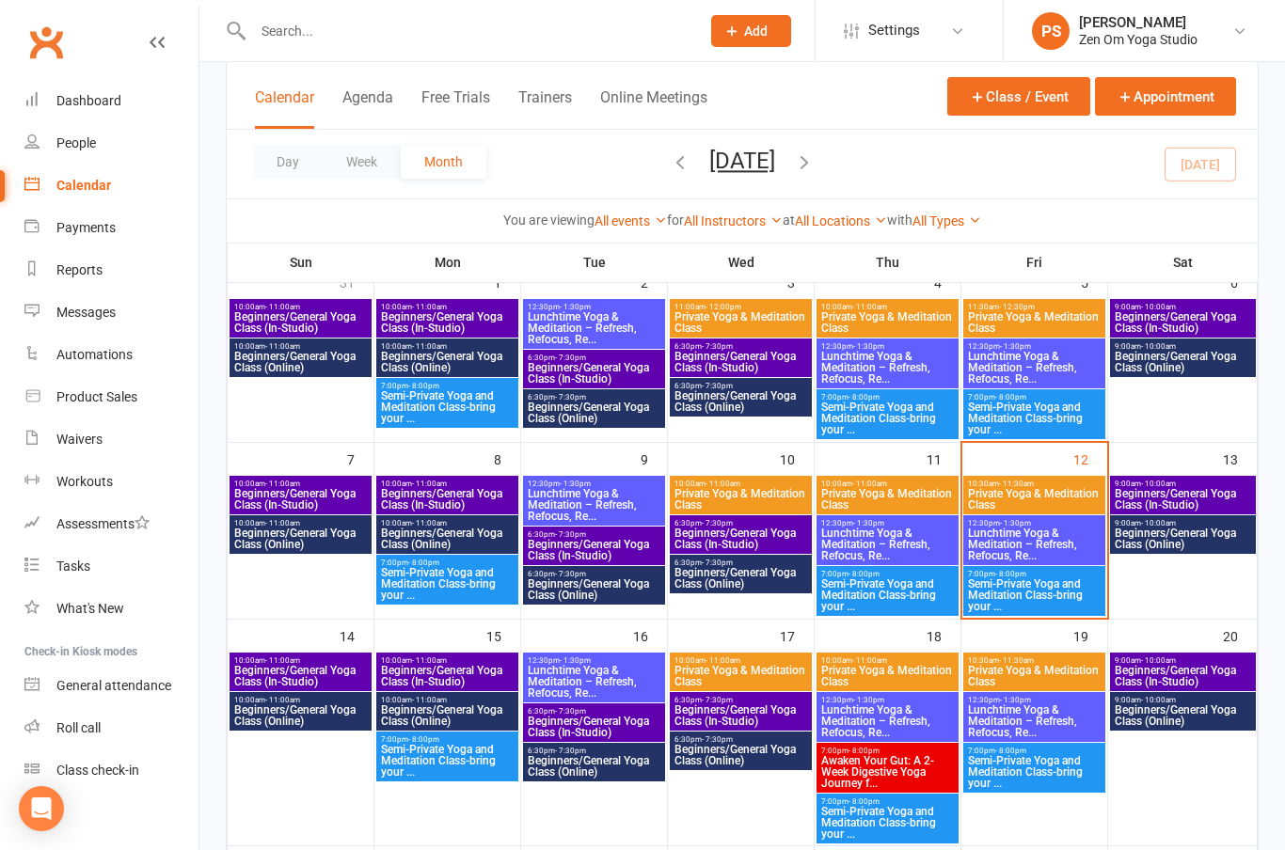
click at [419, 716] on span "Beginners/General Yoga Class (Online)" at bounding box center [447, 715] width 134 height 23
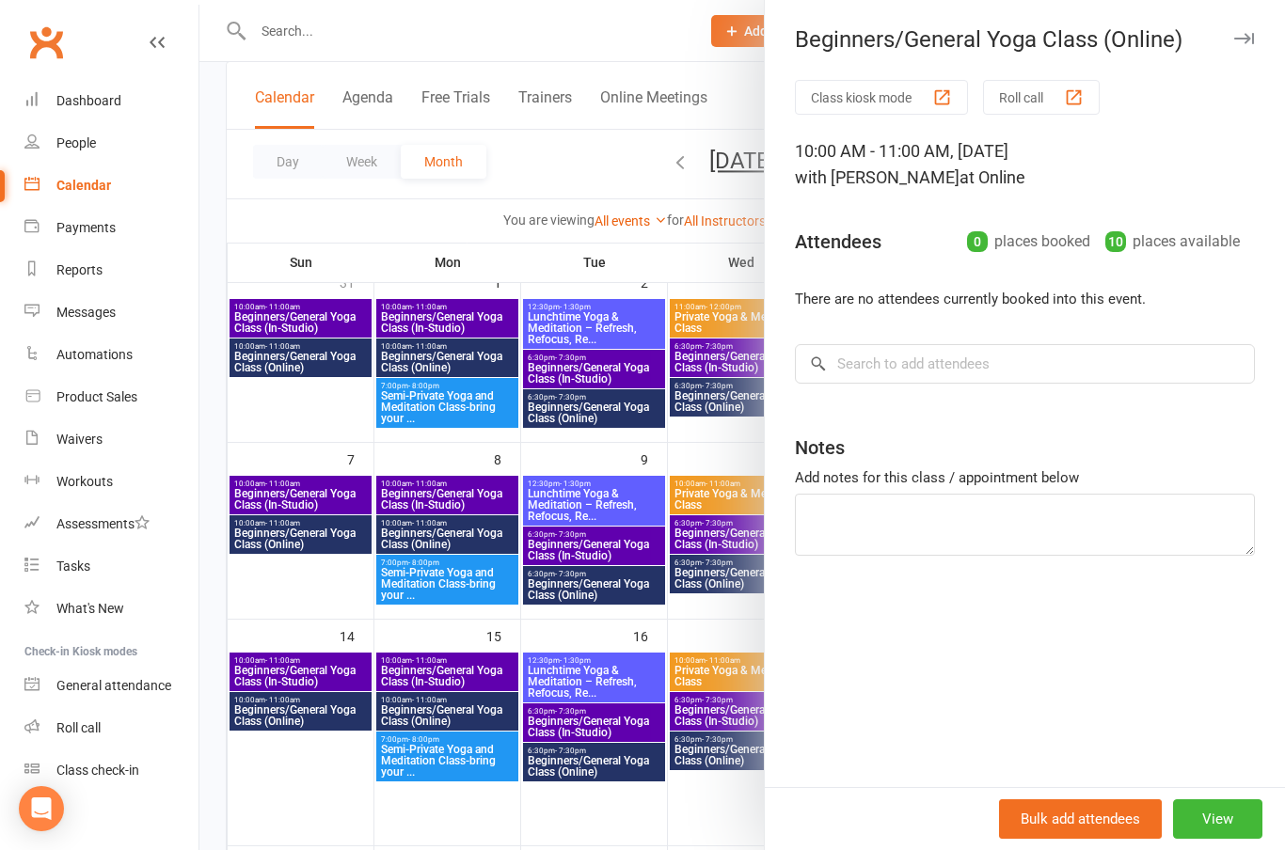
click at [1247, 44] on button "button" at bounding box center [1243, 38] width 23 height 23
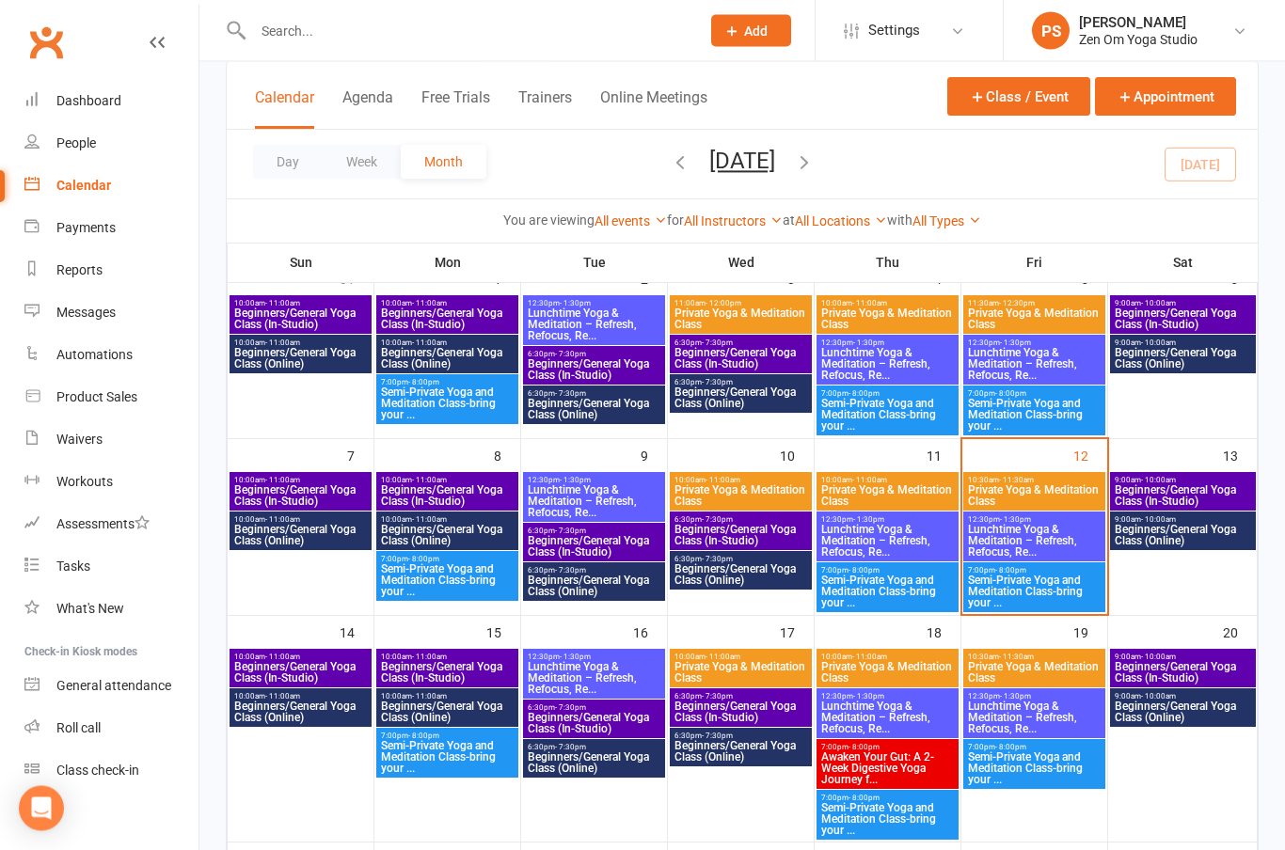
scroll to position [114, 0]
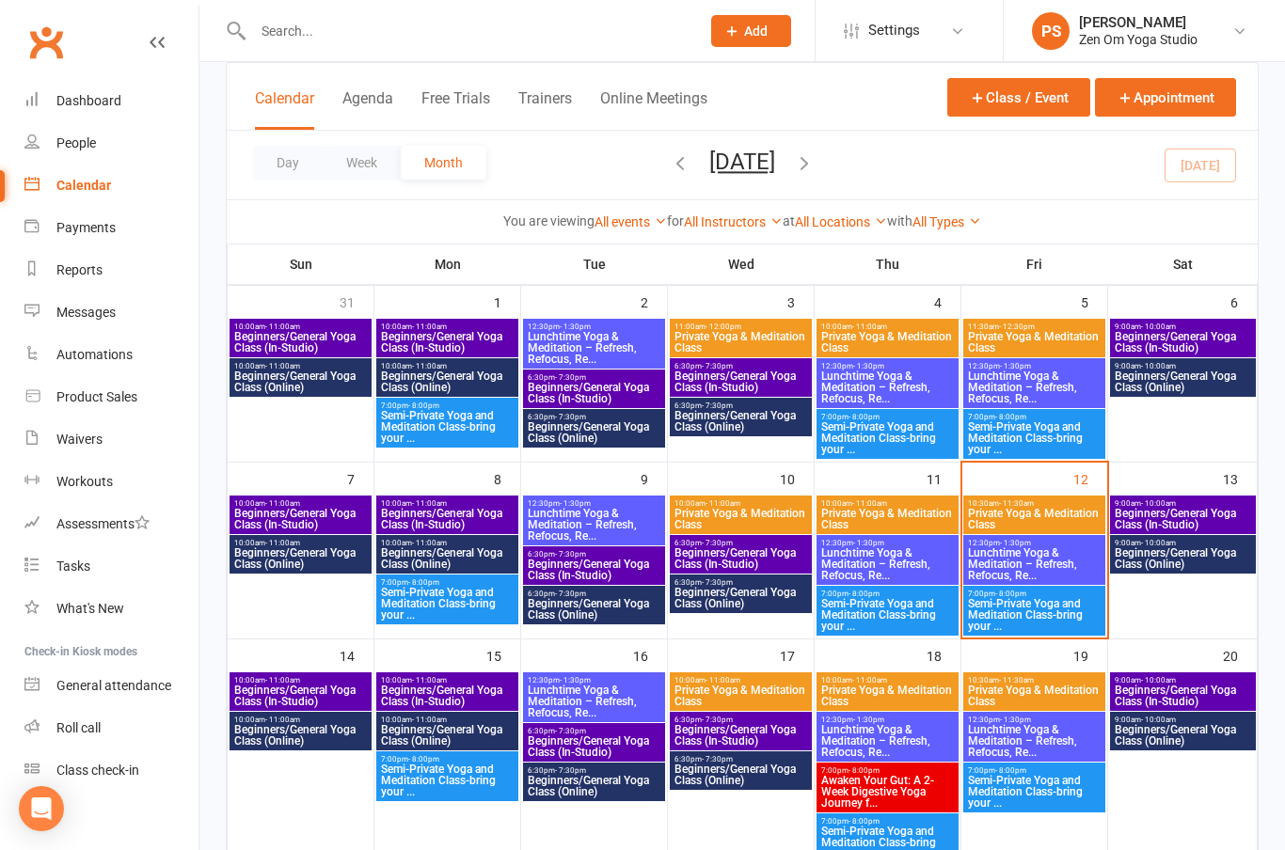
click at [1189, 509] on span "Beginners/General Yoga Class (In-Studio)" at bounding box center [1183, 519] width 138 height 23
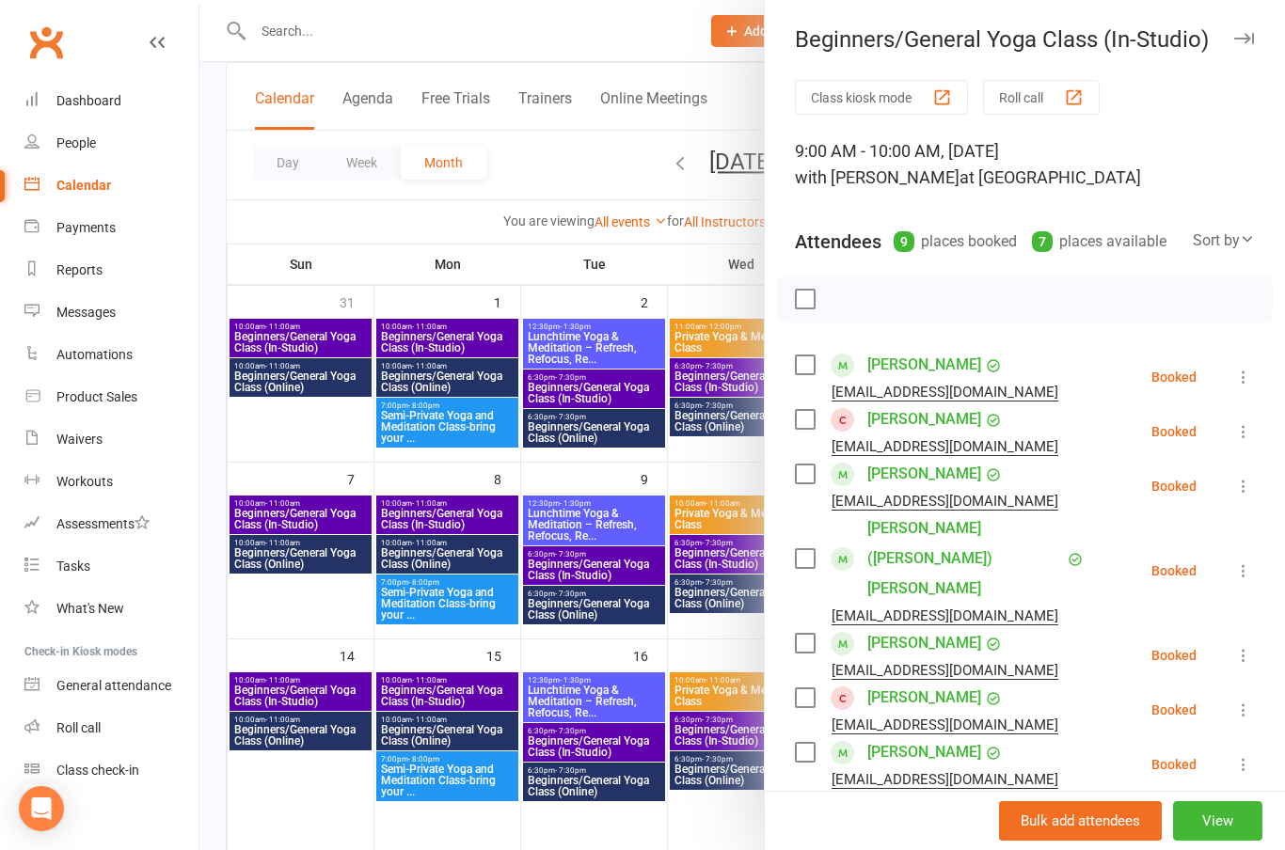
scroll to position [0, 0]
click at [1251, 39] on icon "button" at bounding box center [1244, 38] width 20 height 11
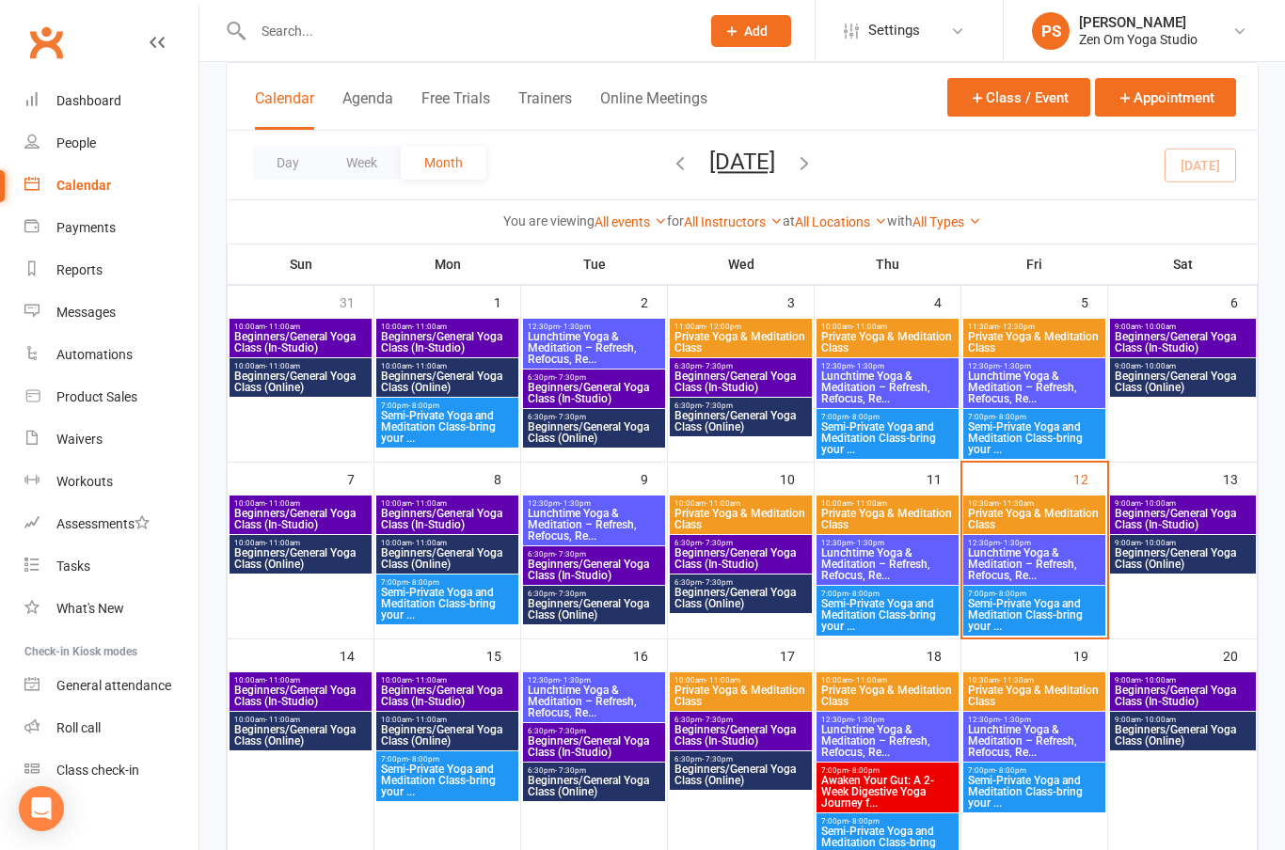
click at [1221, 519] on span "Beginners/General Yoga Class (In-Studio)" at bounding box center [1183, 519] width 138 height 23
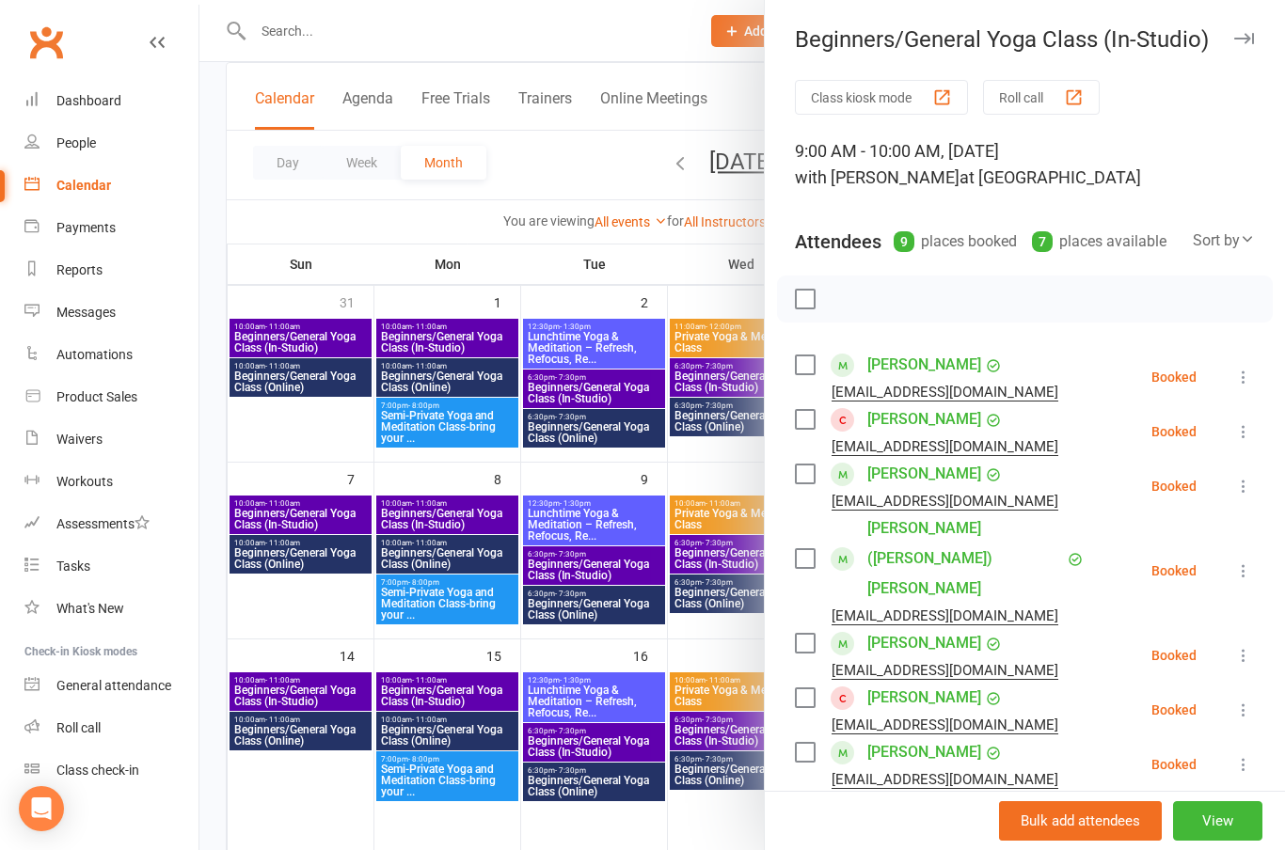
click at [900, 792] on link "[PERSON_NAME]" at bounding box center [924, 807] width 114 height 30
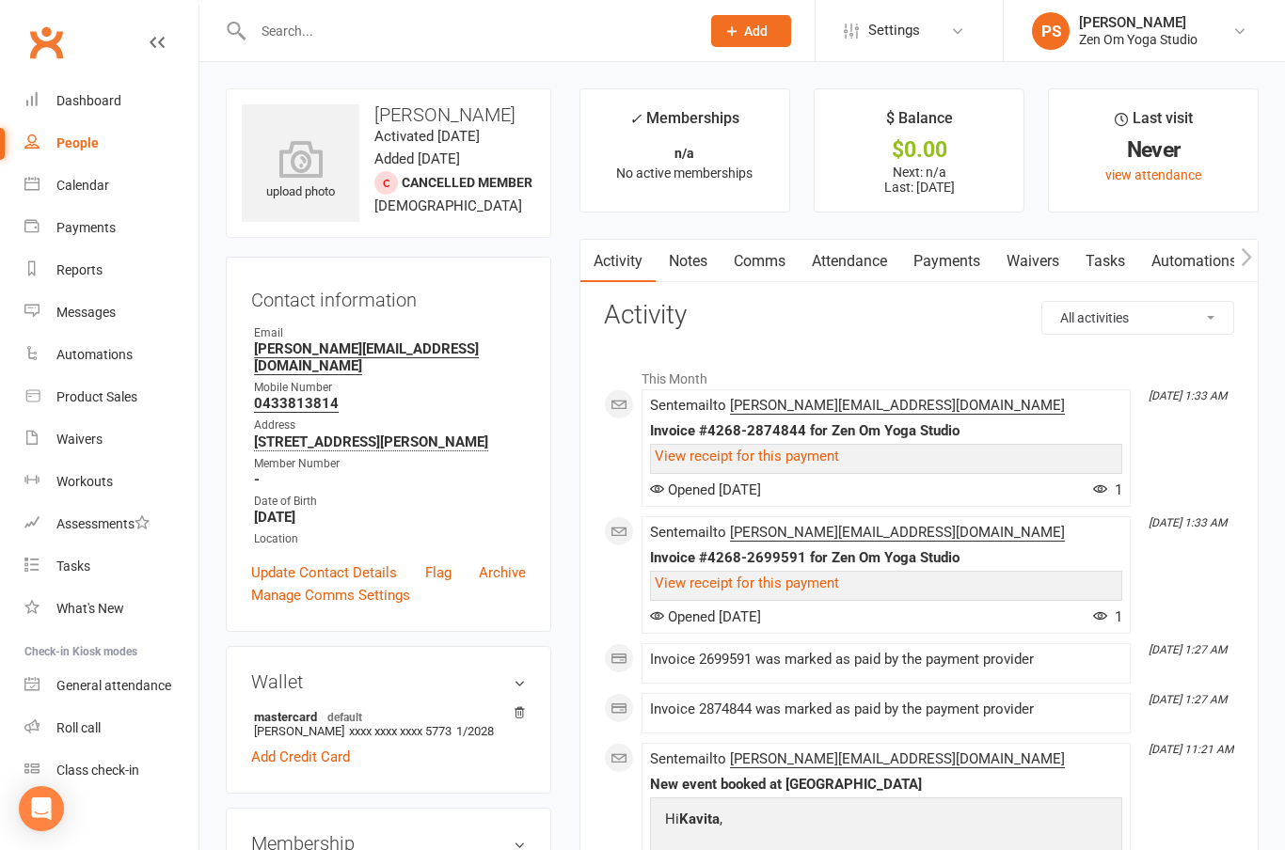
click at [87, 194] on link "Calendar" at bounding box center [111, 186] width 174 height 42
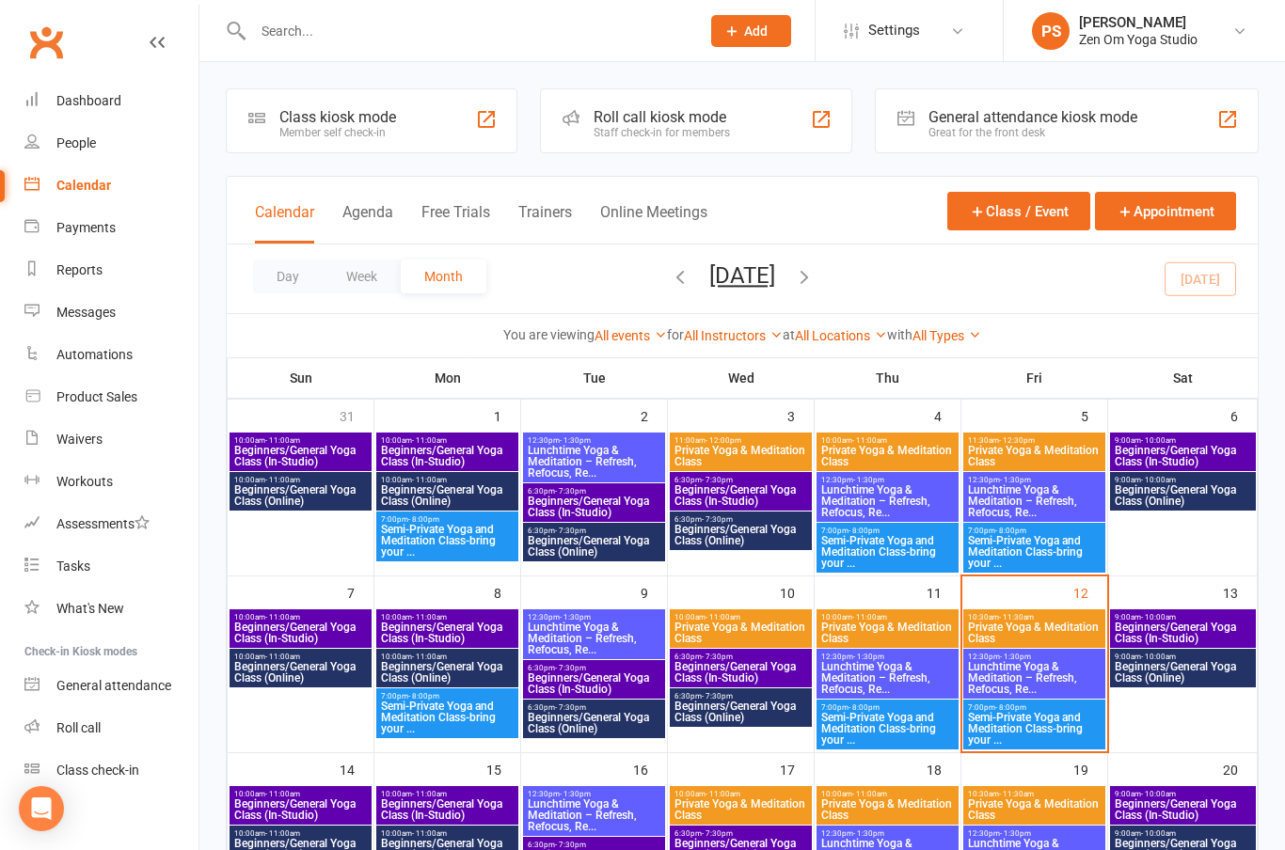
click at [1194, 625] on span "Beginners/General Yoga Class (In-Studio)" at bounding box center [1183, 633] width 138 height 23
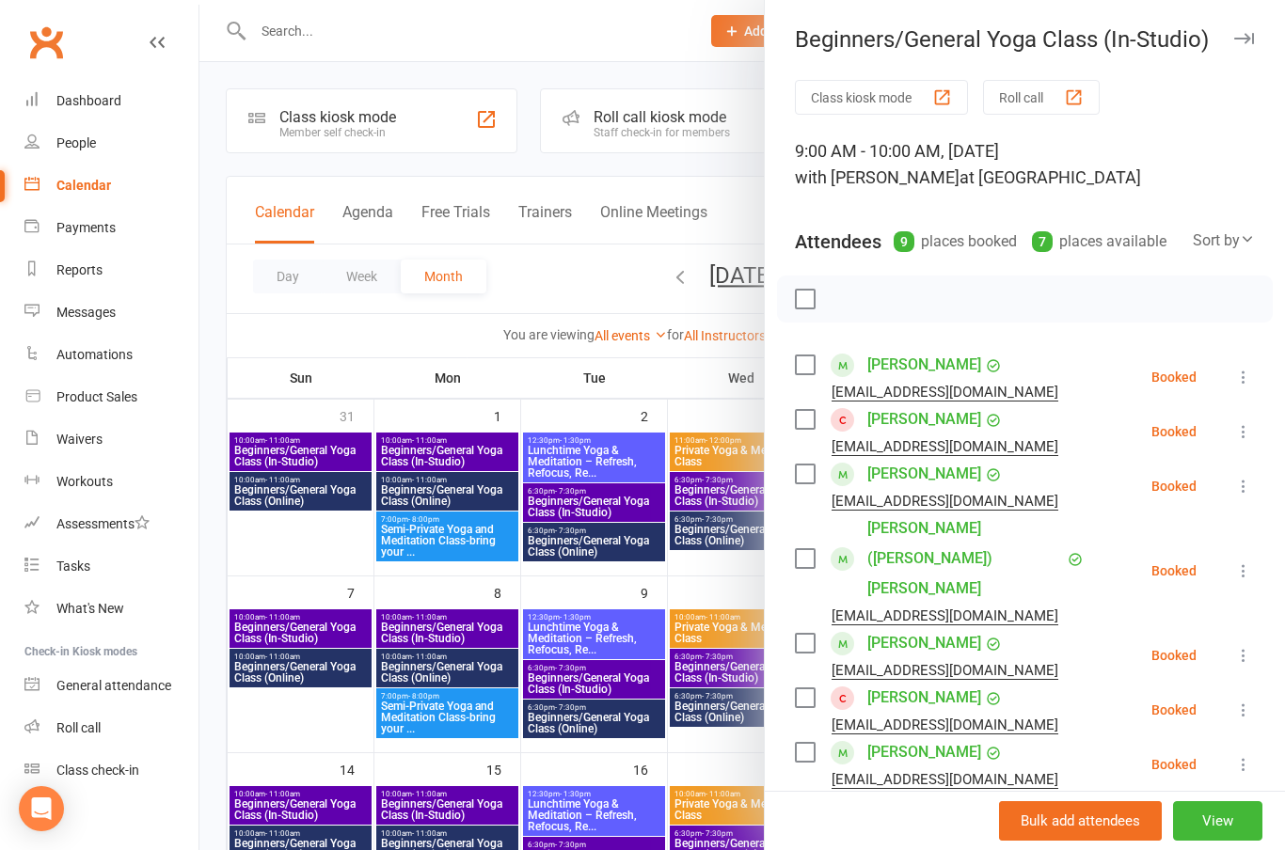
click at [1243, 48] on button "button" at bounding box center [1243, 38] width 23 height 23
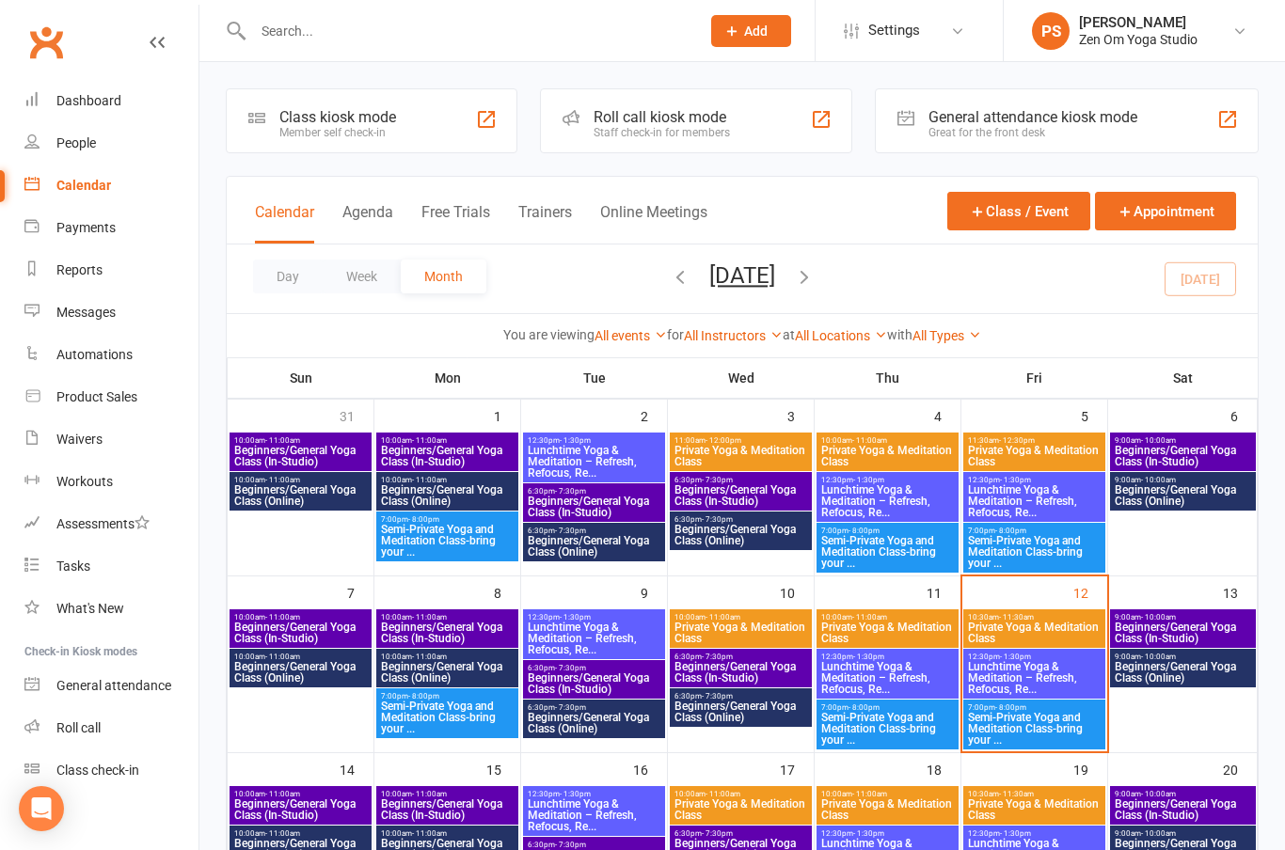
click at [1236, 41] on link "PS [PERSON_NAME] Zen Om Yoga Studio" at bounding box center [1144, 31] width 225 height 38
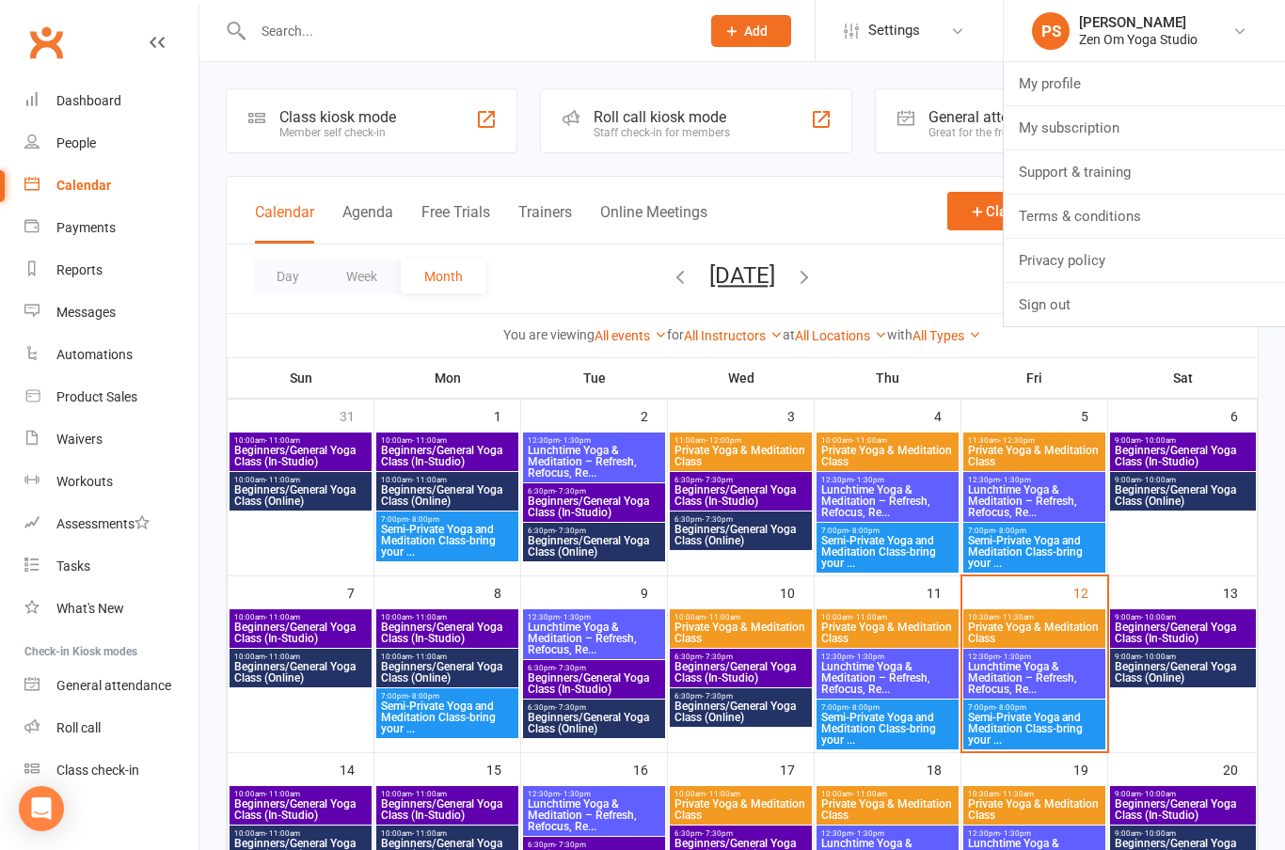
click at [263, 27] on input "text" at bounding box center [466, 31] width 439 height 26
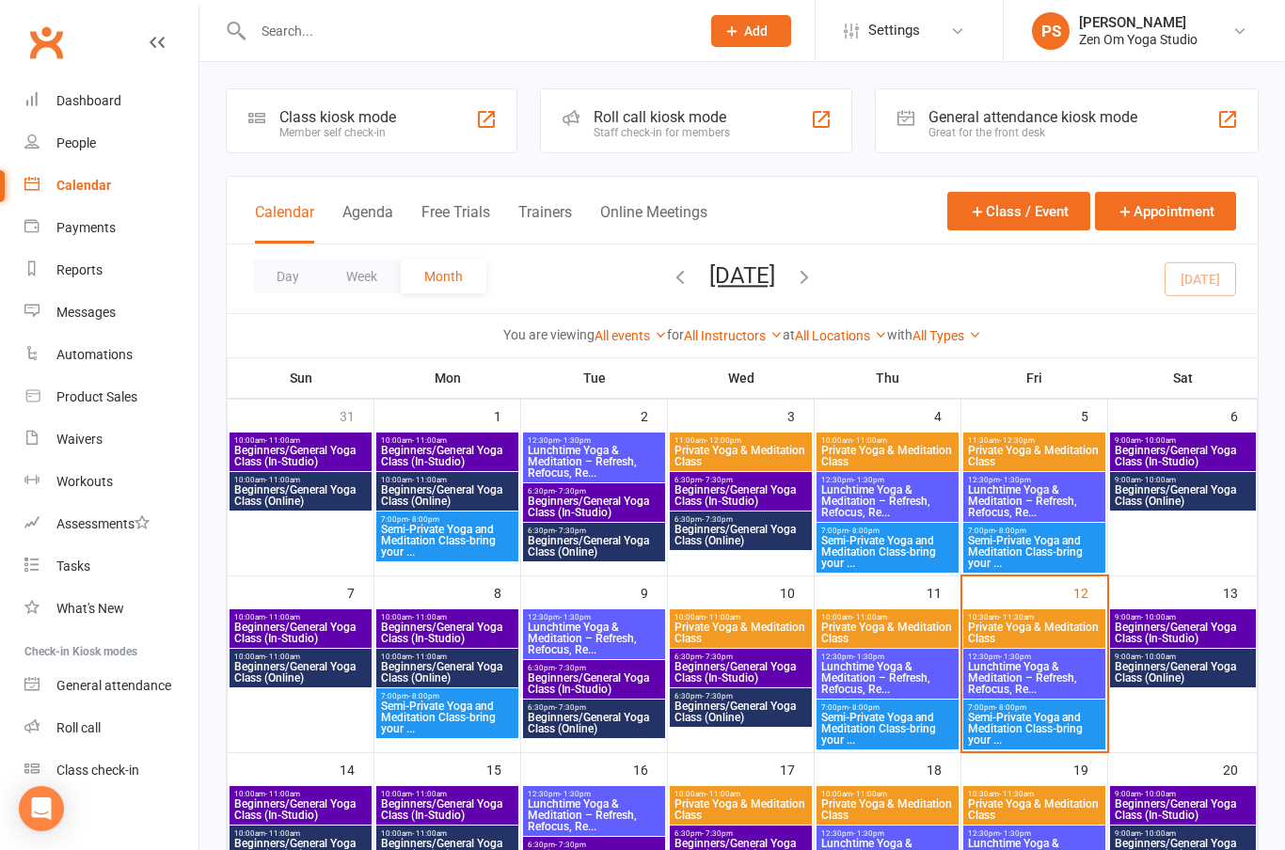
click at [261, 32] on input "text" at bounding box center [466, 31] width 439 height 26
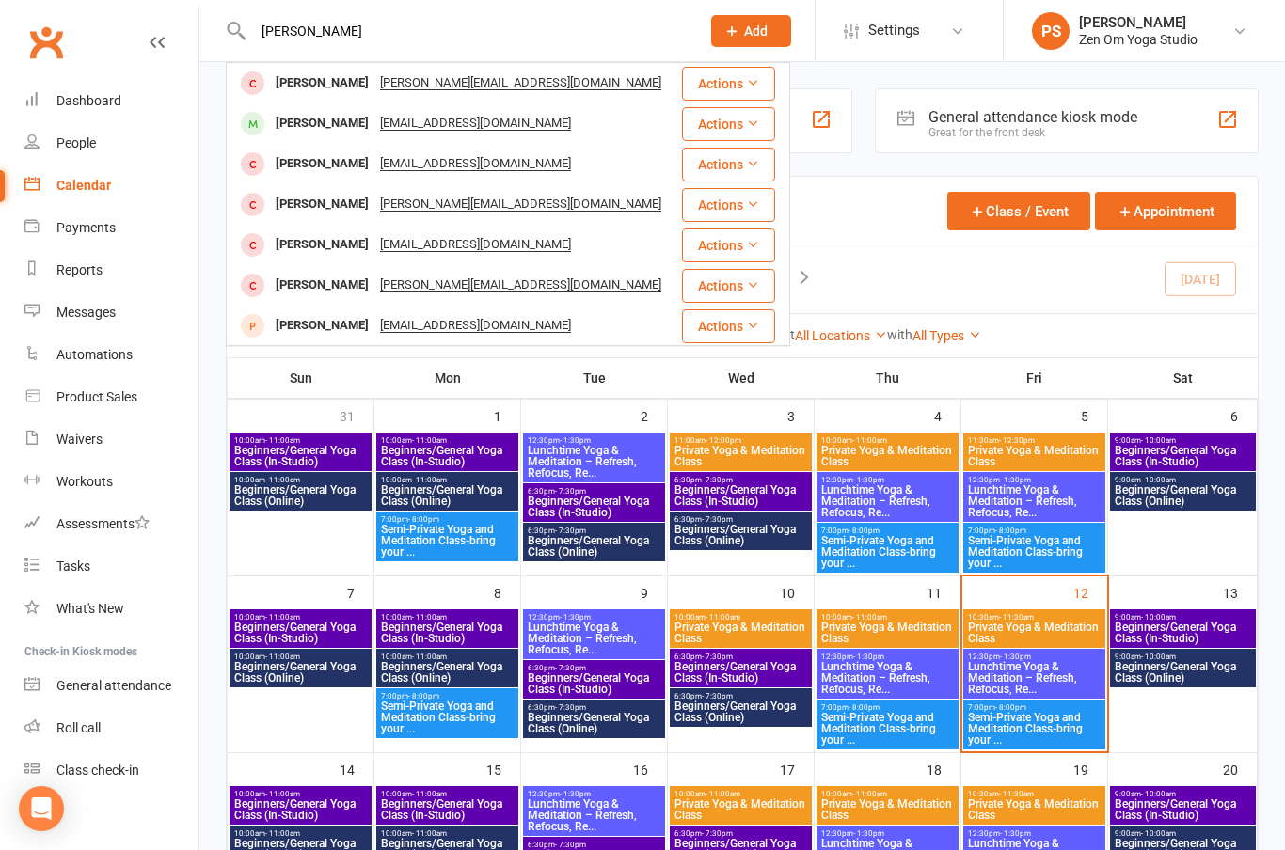
type input "[PERSON_NAME]"
click at [300, 116] on div "[PERSON_NAME]" at bounding box center [322, 123] width 104 height 27
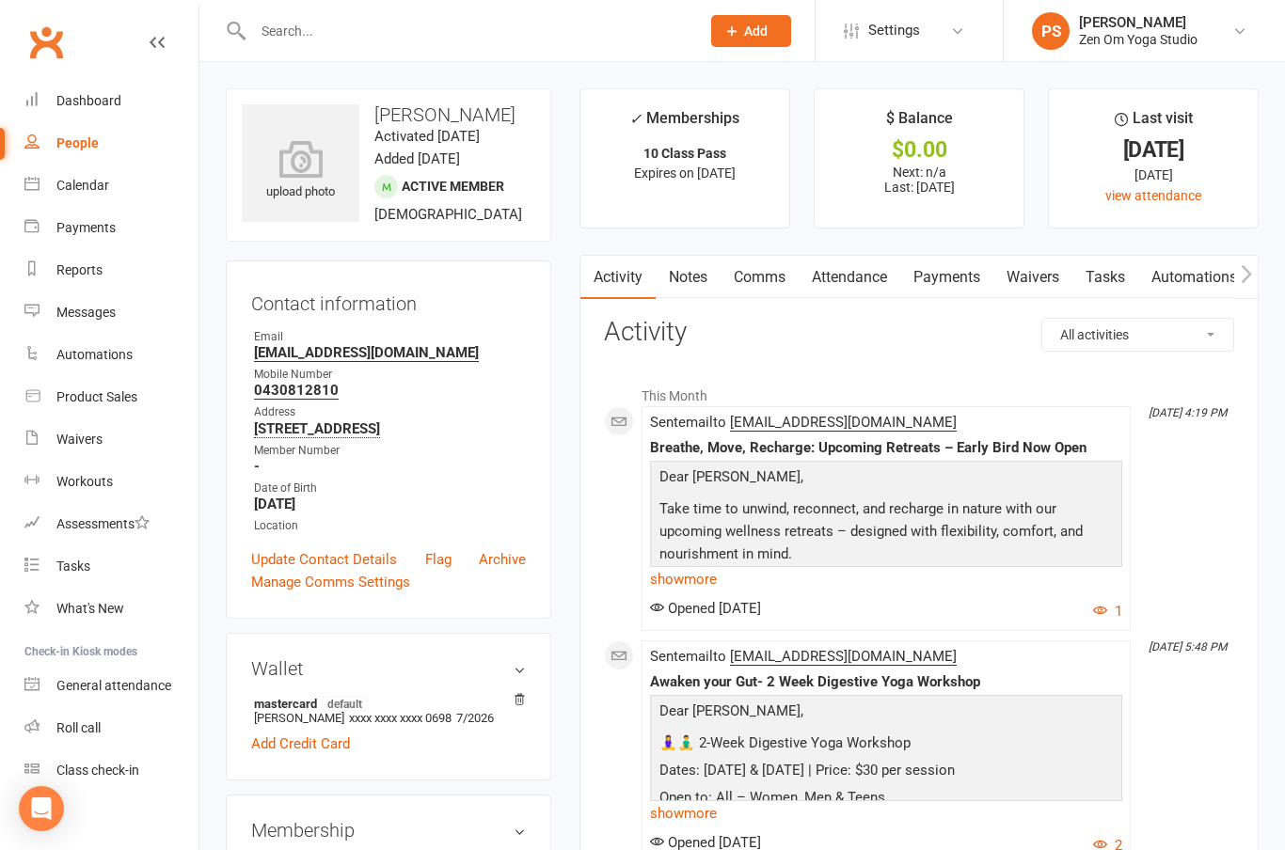
click at [92, 105] on div "Dashboard" at bounding box center [88, 100] width 65 height 15
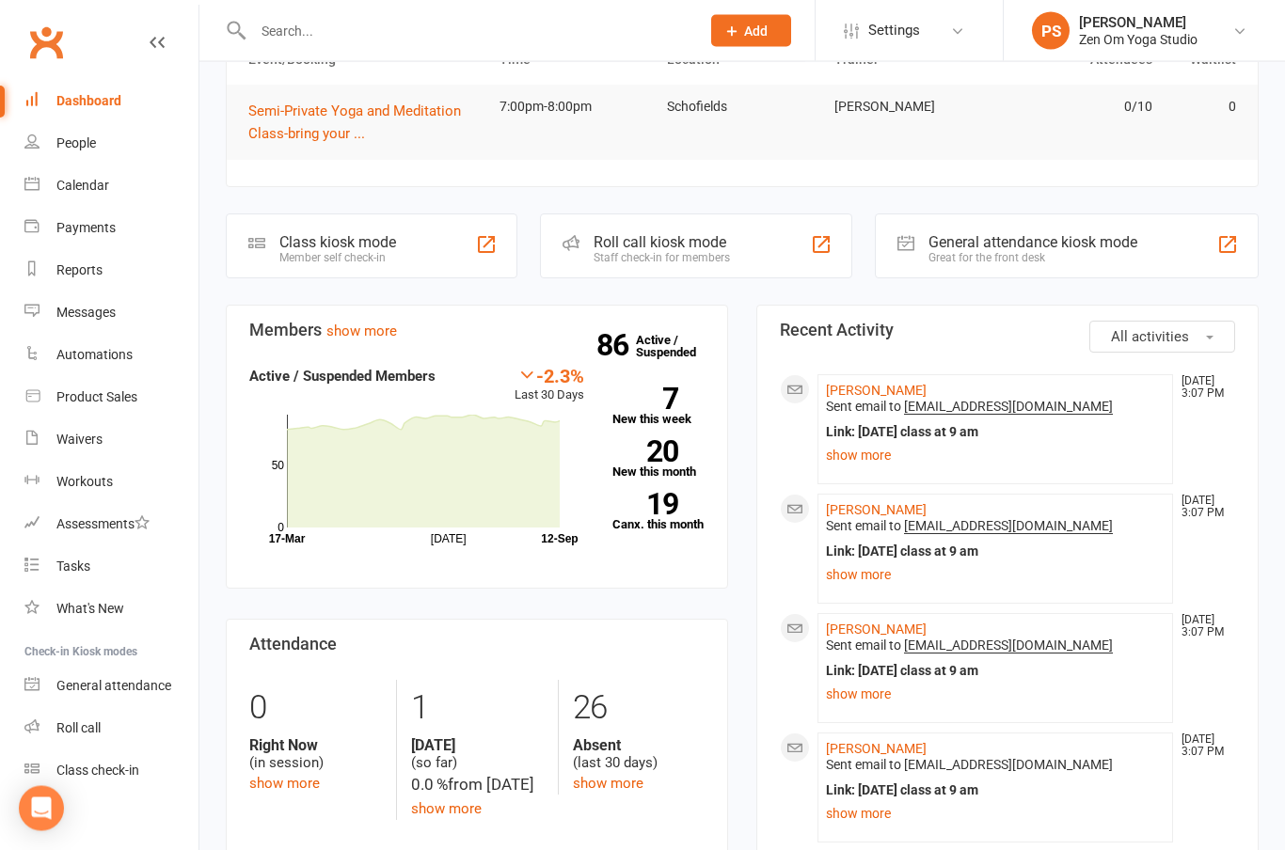
scroll to position [193, 0]
click at [94, 100] on div "Dashboard" at bounding box center [88, 100] width 65 height 15
click at [1237, 27] on icon at bounding box center [1239, 31] width 15 height 15
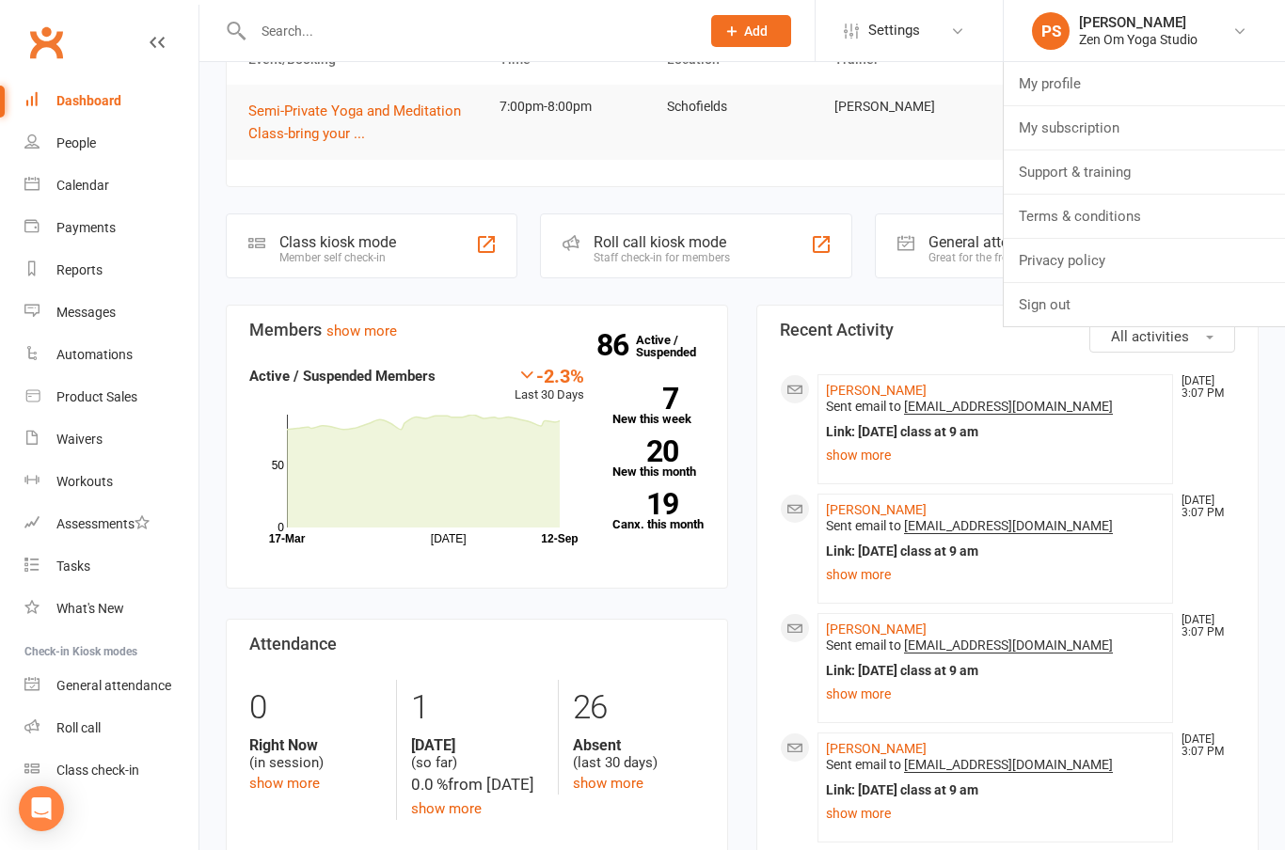
click at [1043, 310] on link "Sign out" at bounding box center [1144, 304] width 281 height 43
